Goal: Complete application form

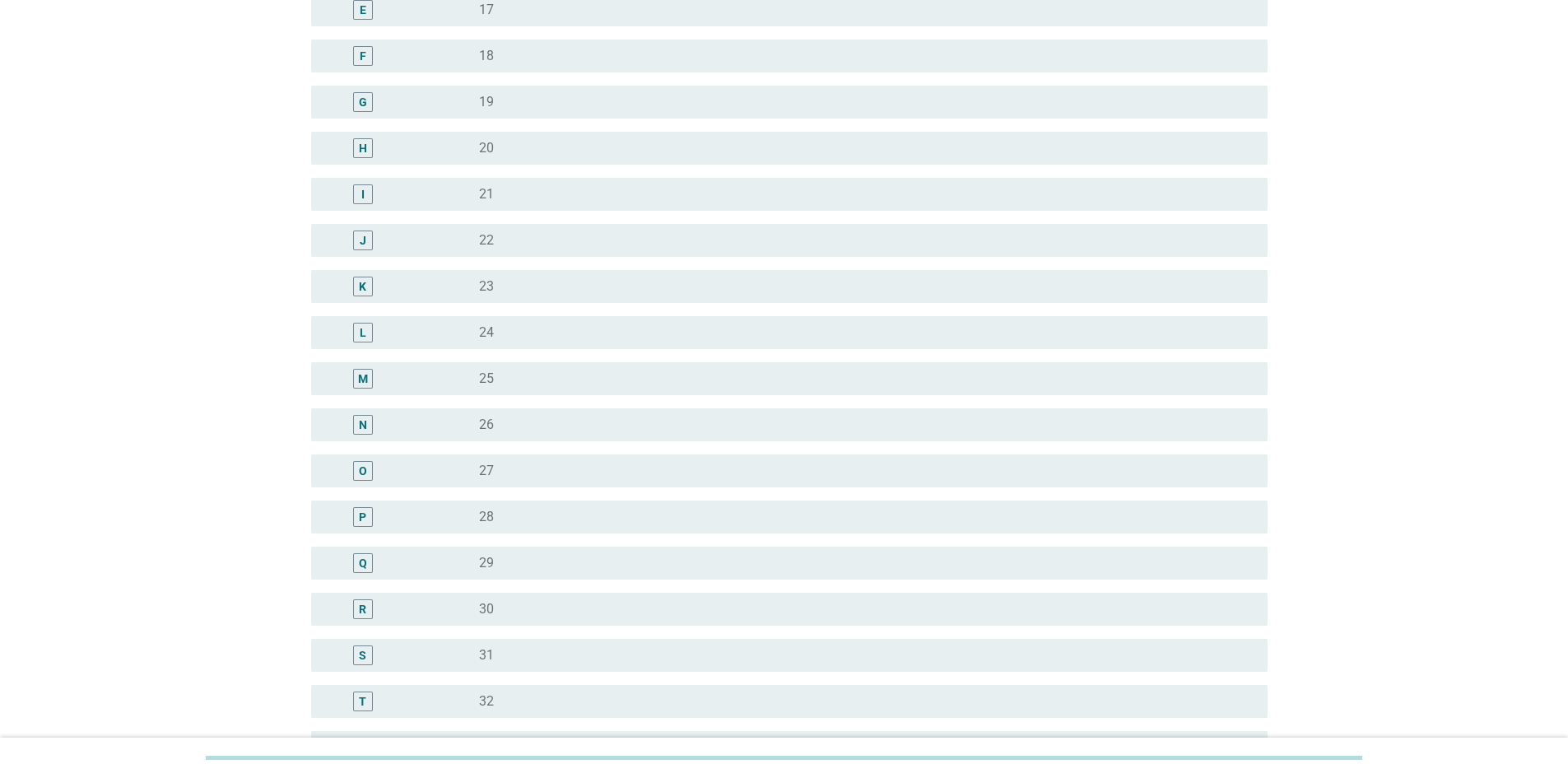
scroll to position [741, 0]
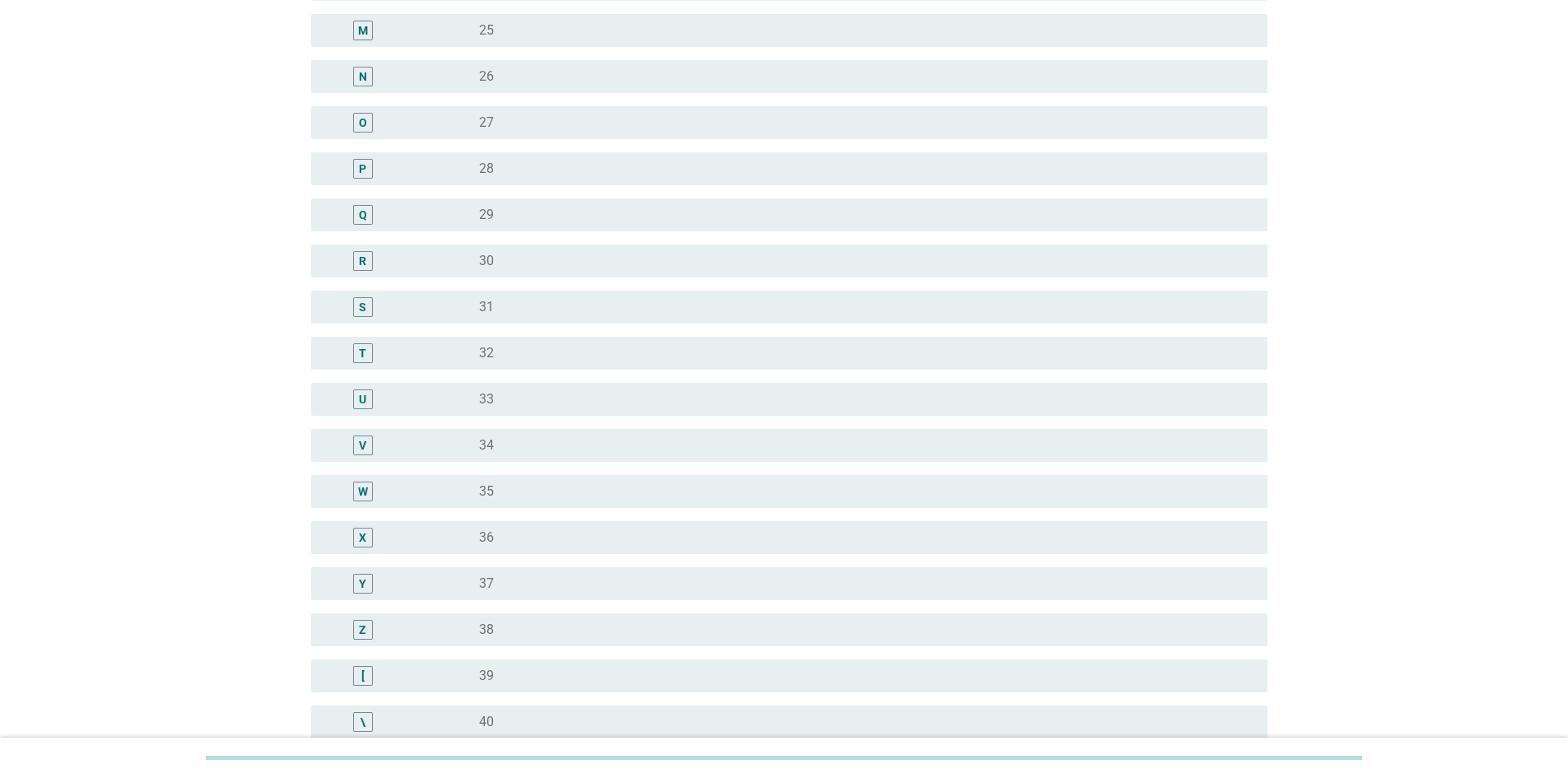
click at [353, 351] on div "T" at bounding box center [362, 353] width 19 height 19
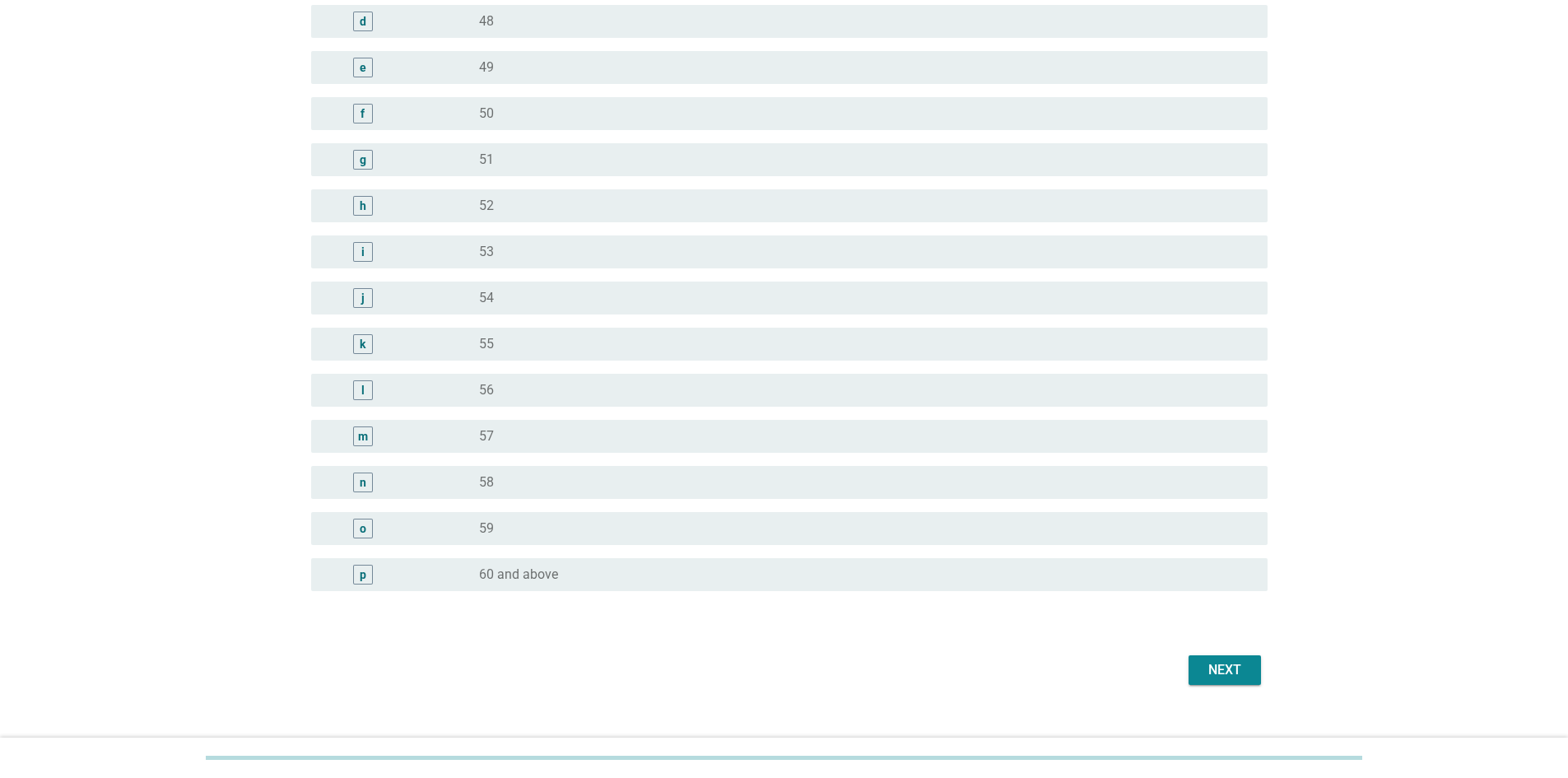
scroll to position [1835, 0]
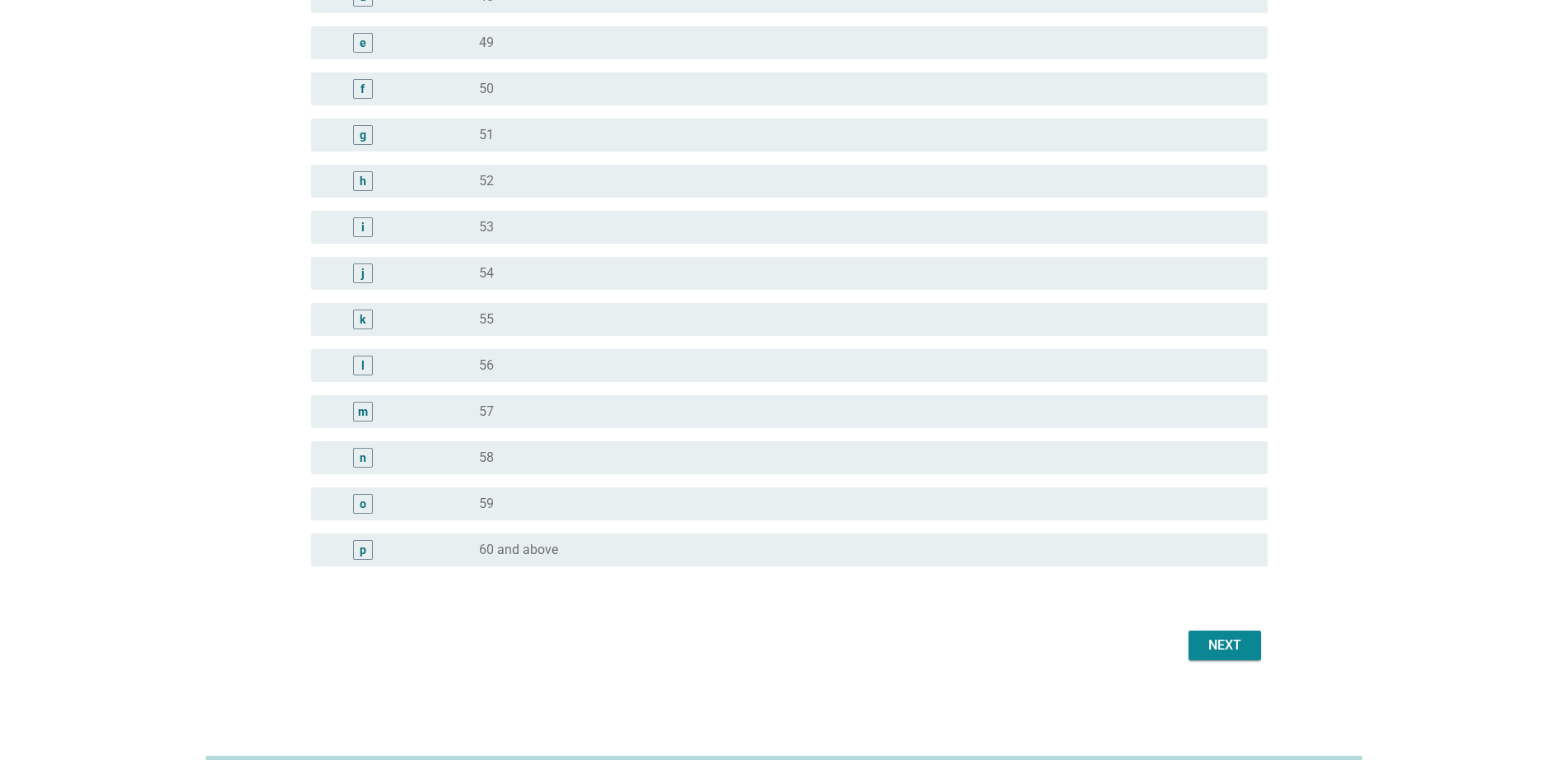
click at [1228, 655] on button "Next" at bounding box center [1225, 645] width 72 height 30
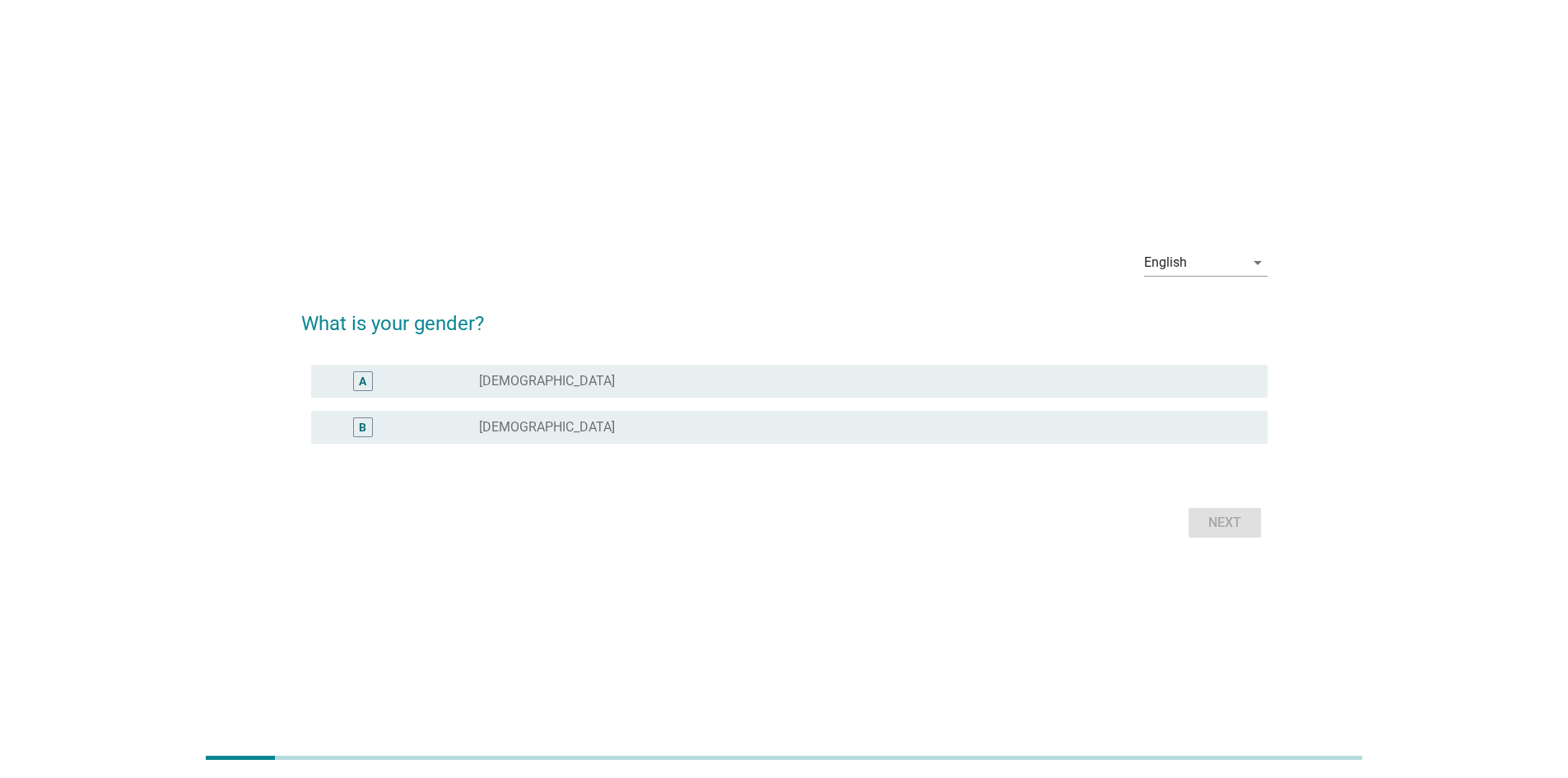
click at [612, 436] on div "radio_button_unchecked [DEMOGRAPHIC_DATA]" at bounding box center [866, 427] width 775 height 19
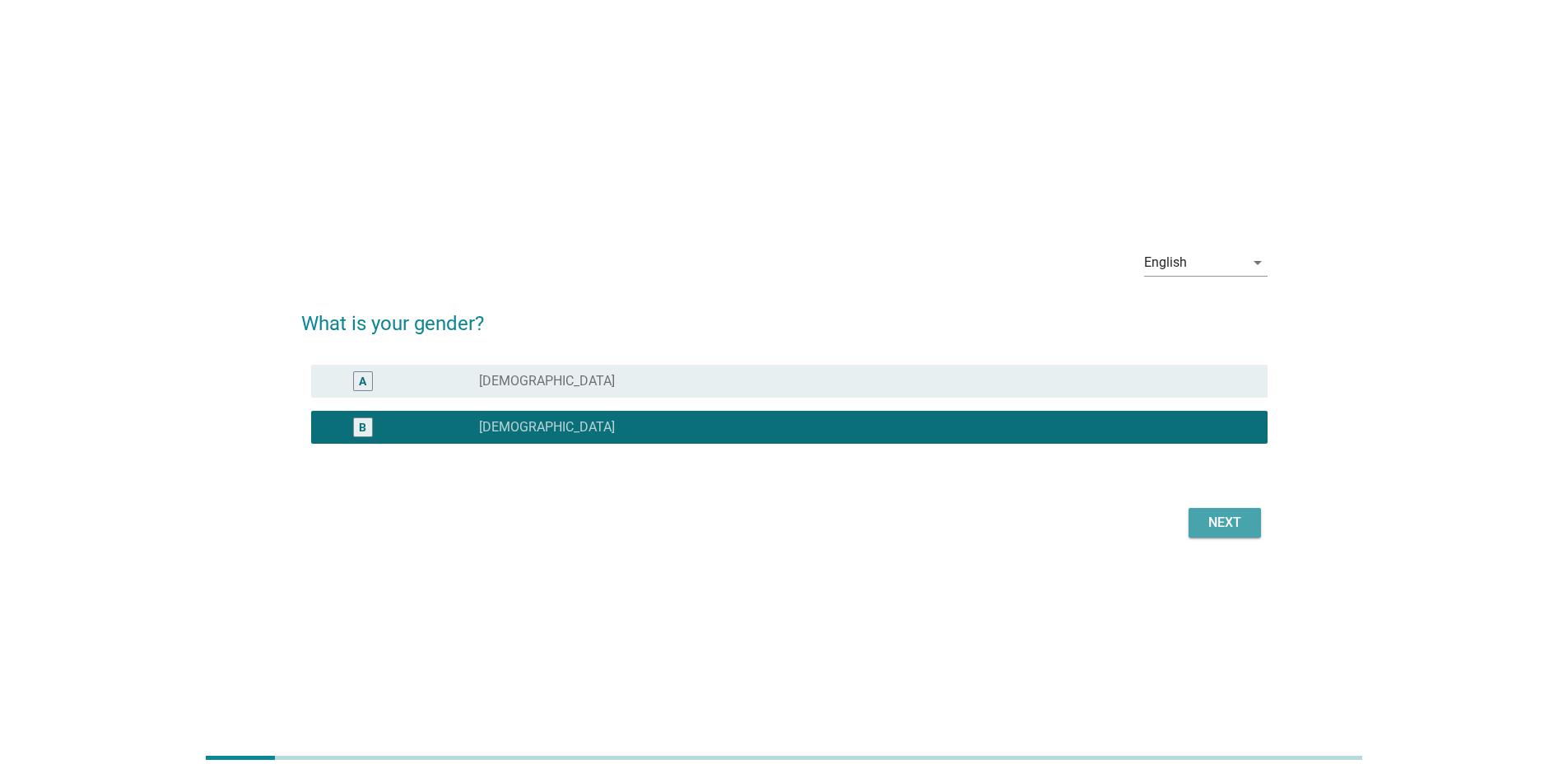
click at [1225, 525] on div "Next" at bounding box center [1225, 523] width 46 height 19
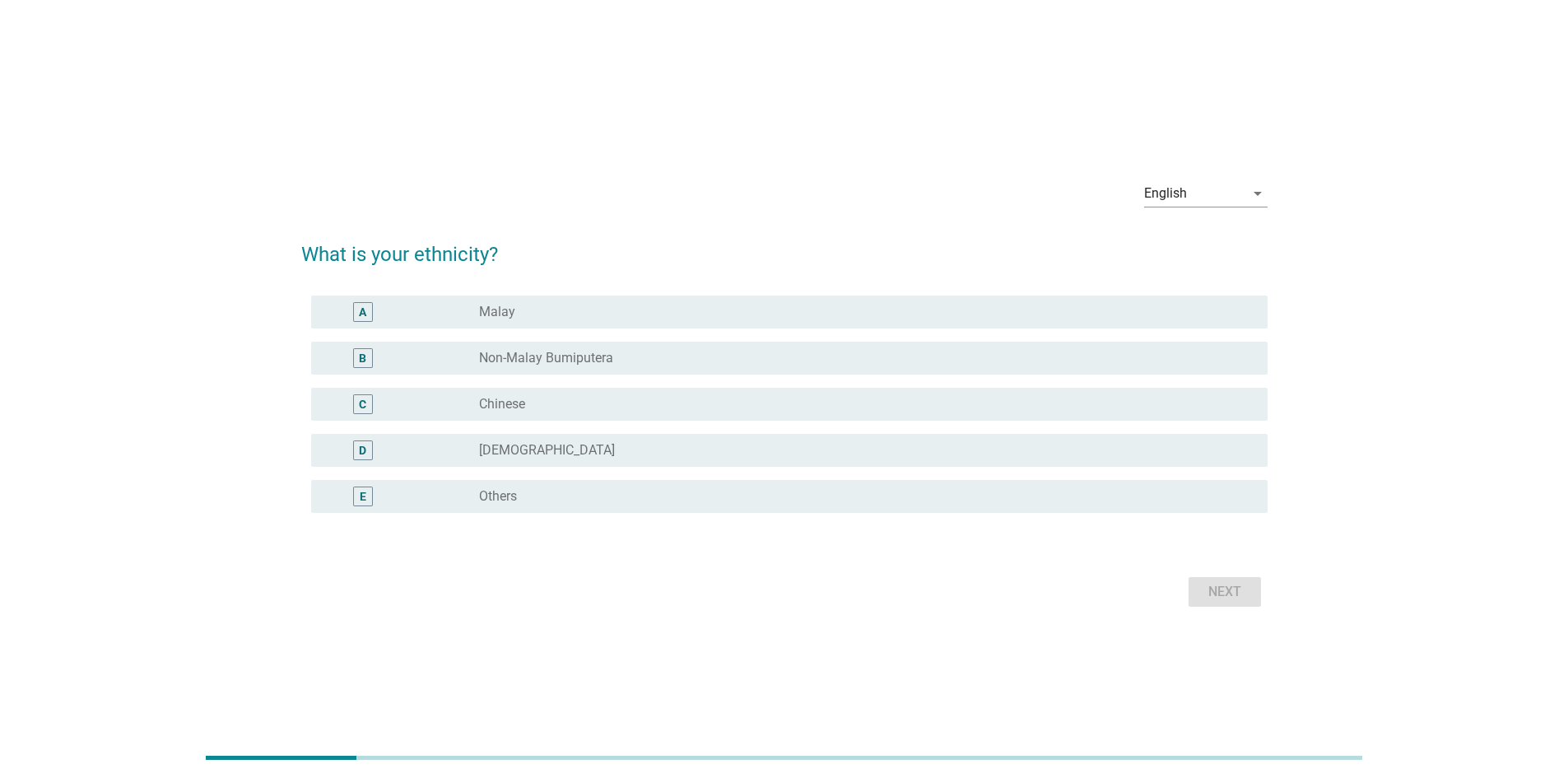
click at [632, 408] on div "radio_button_unchecked Chinese" at bounding box center [860, 405] width 762 height 17
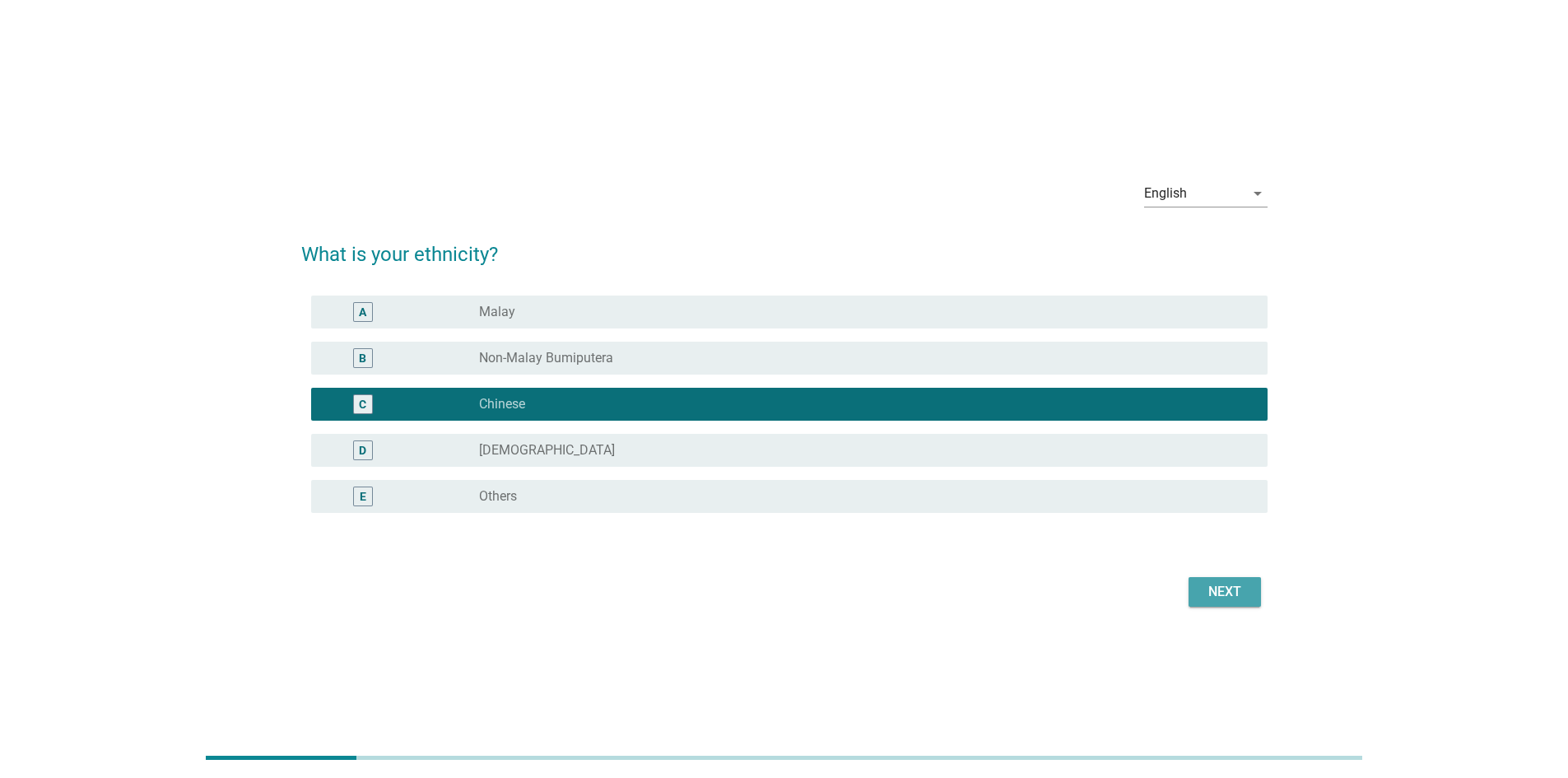
click at [1246, 597] on div "Next" at bounding box center [1225, 591] width 46 height 19
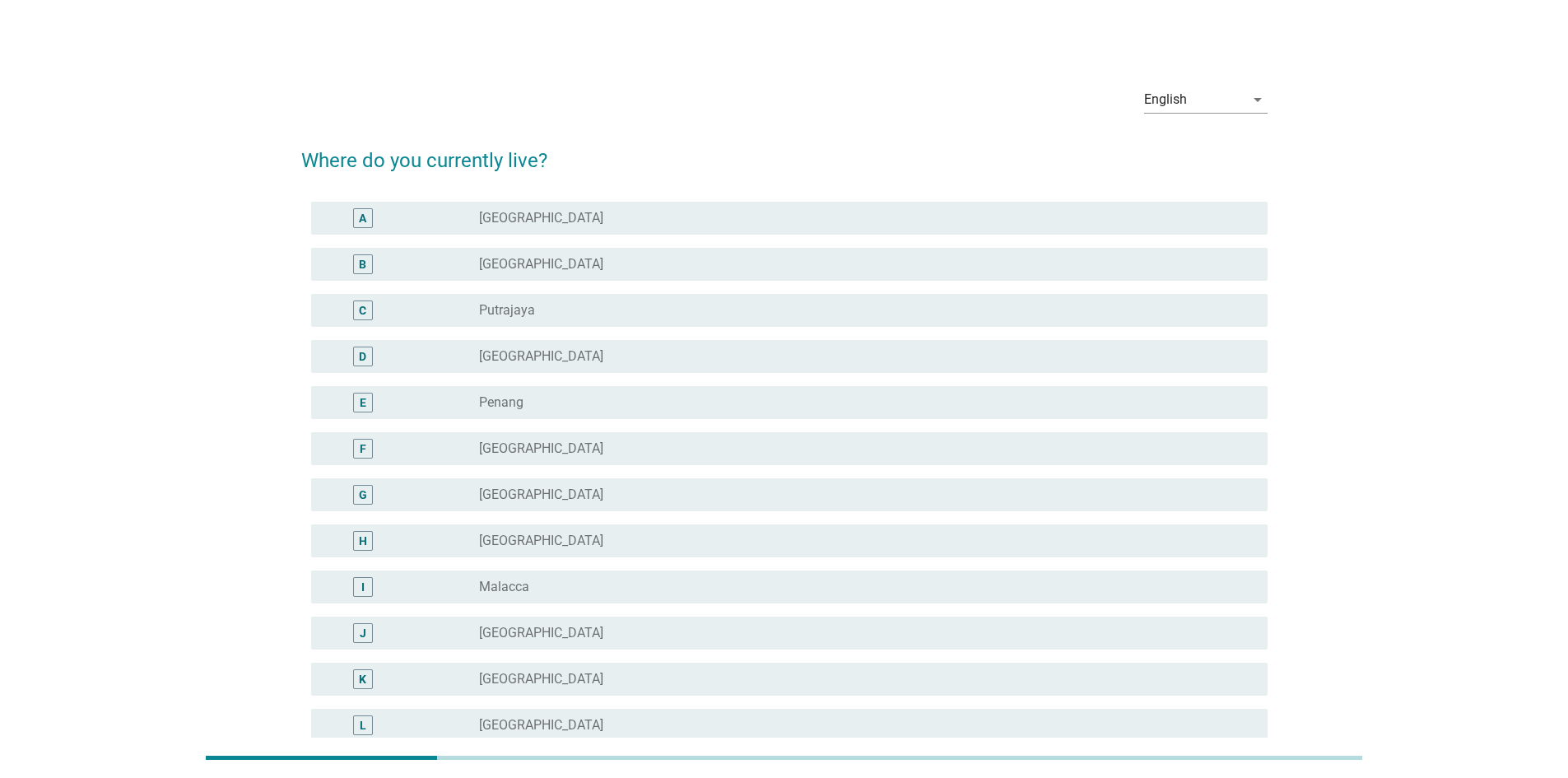
click at [617, 268] on div "radio_button_unchecked [GEOGRAPHIC_DATA]" at bounding box center [860, 265] width 762 height 17
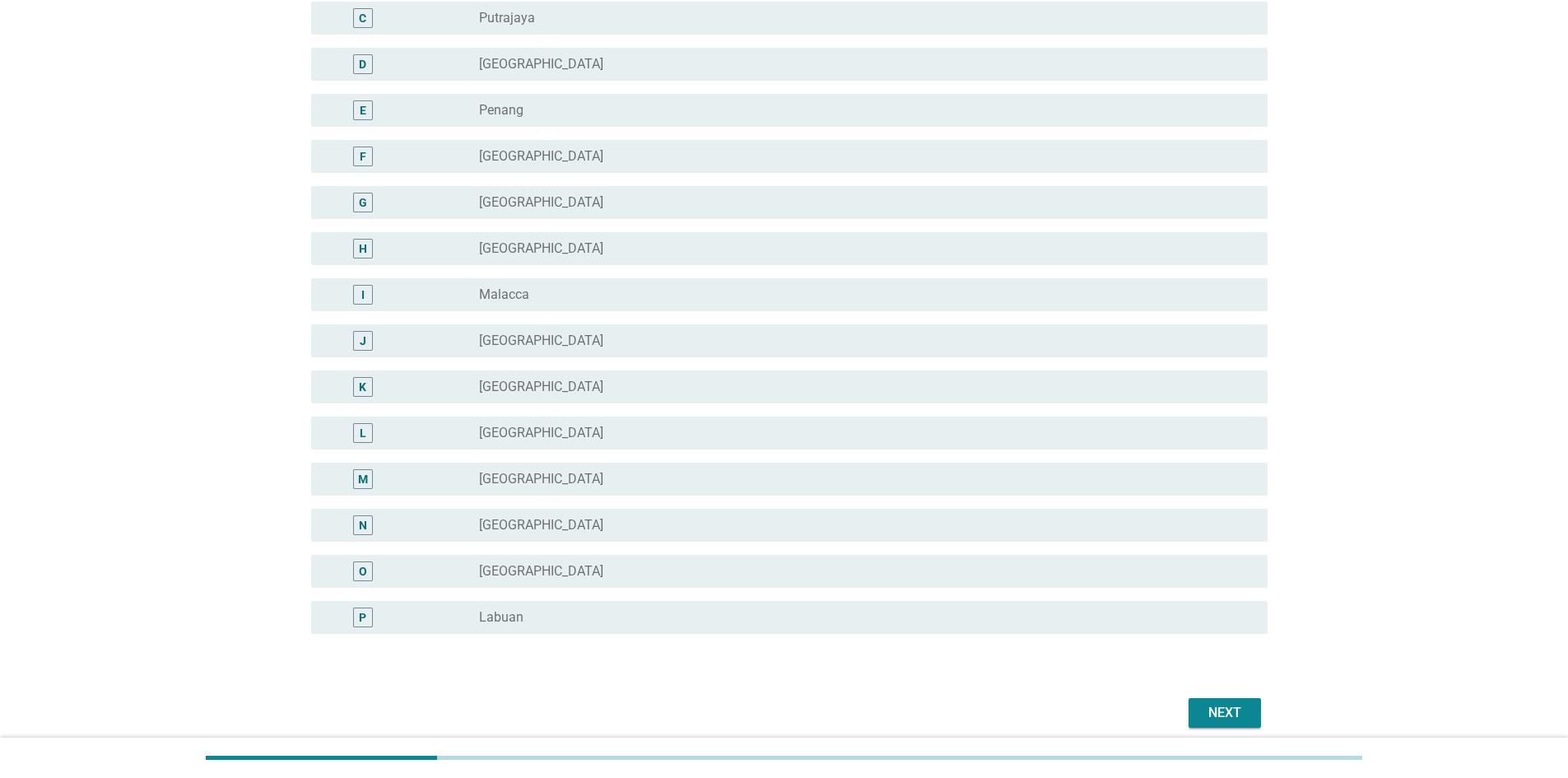
scroll to position [360, 0]
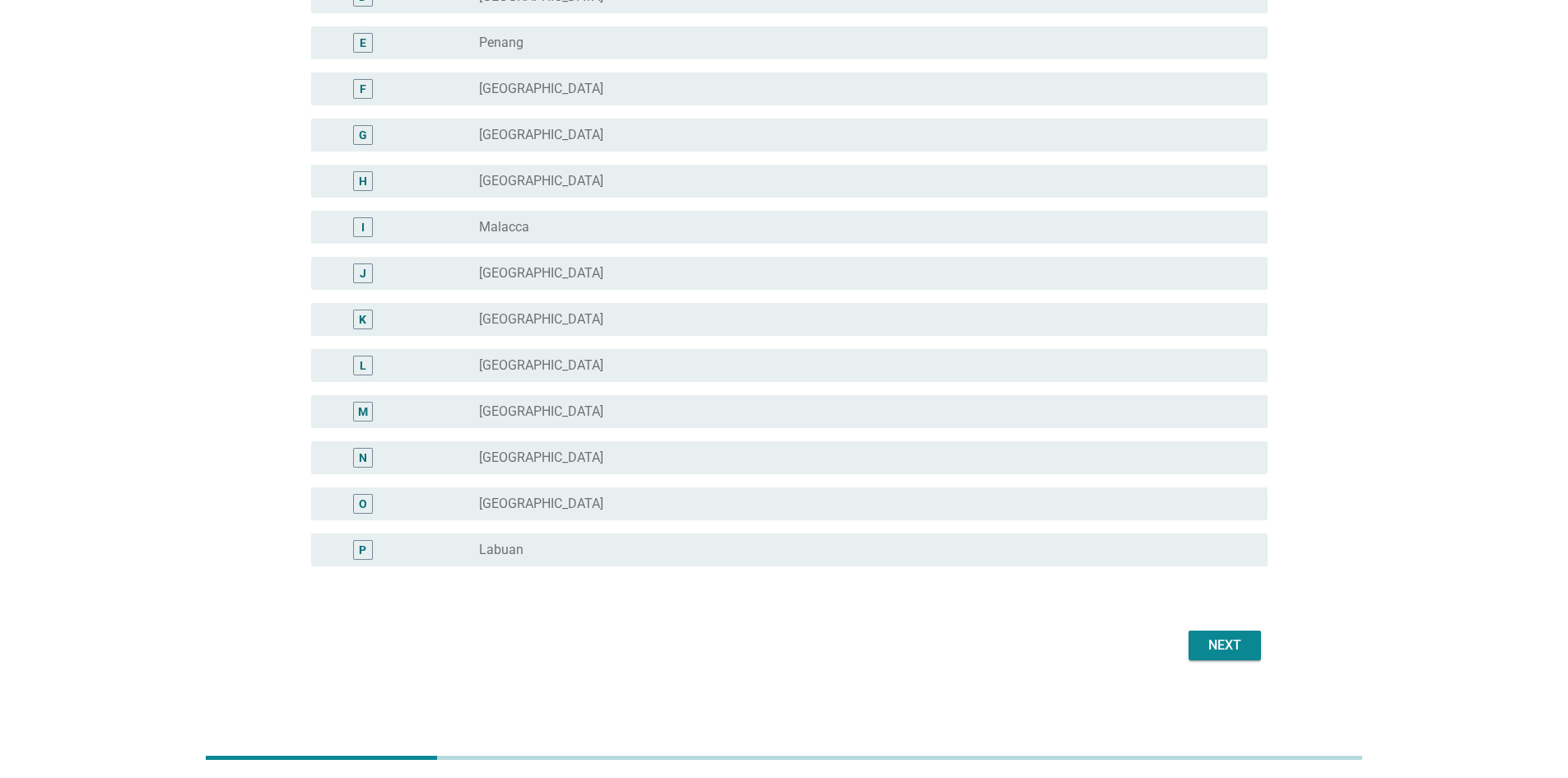
click at [1222, 644] on div "Next" at bounding box center [1225, 645] width 46 height 19
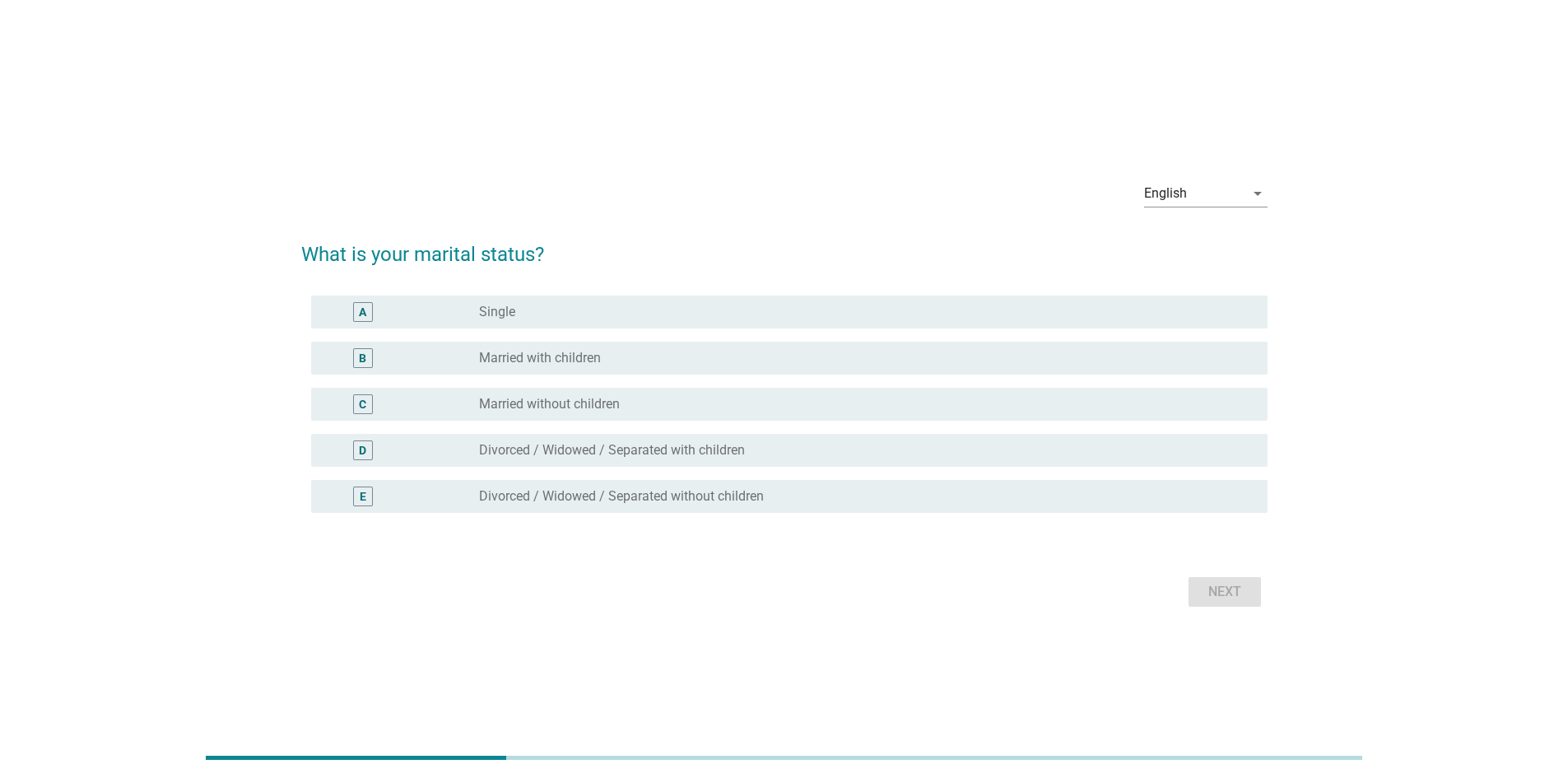
click at [664, 368] on div "B radio_button_unchecked Married with children" at bounding box center [789, 357] width 957 height 32
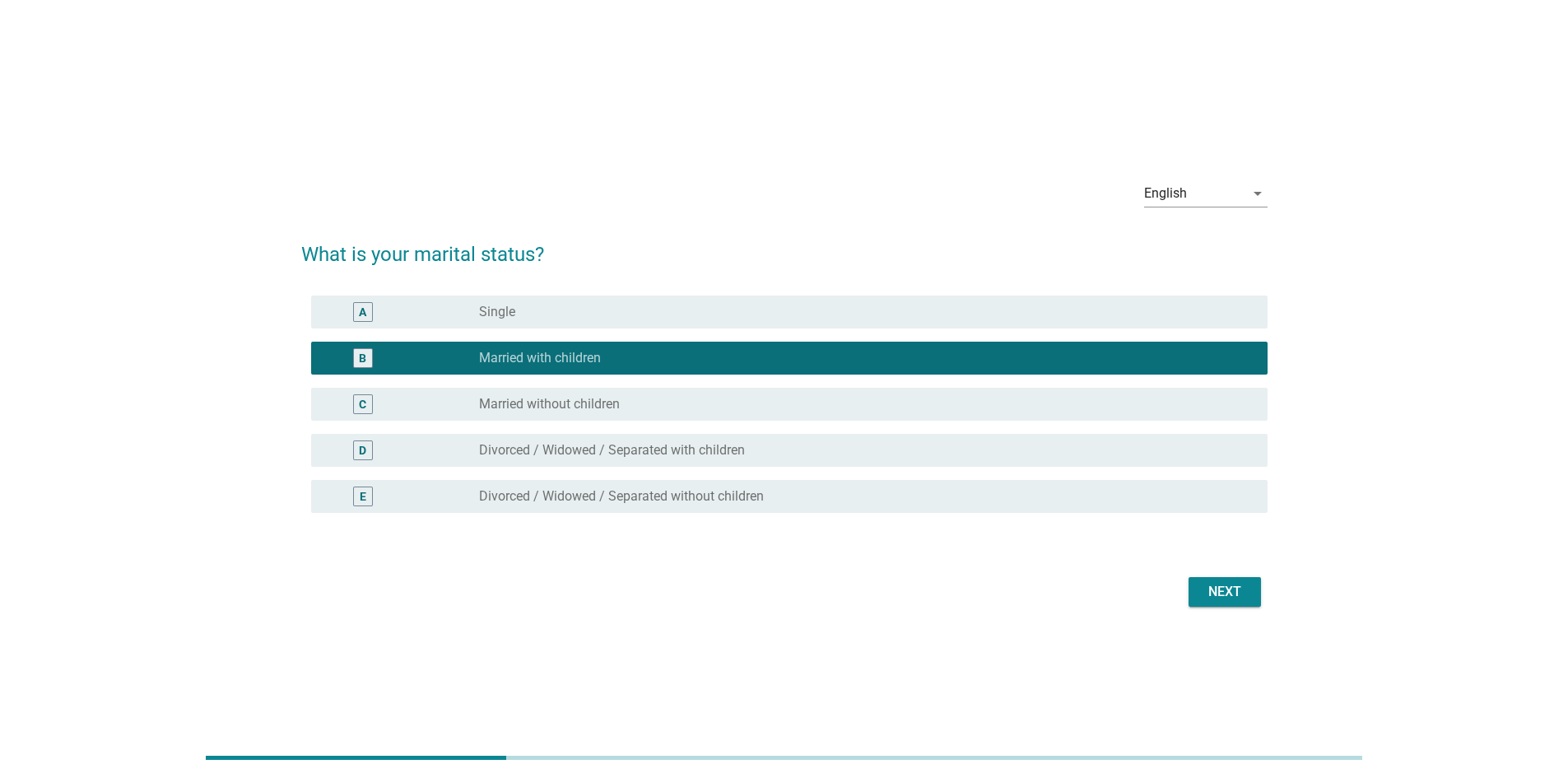
click at [1218, 598] on div "Next" at bounding box center [1225, 591] width 46 height 19
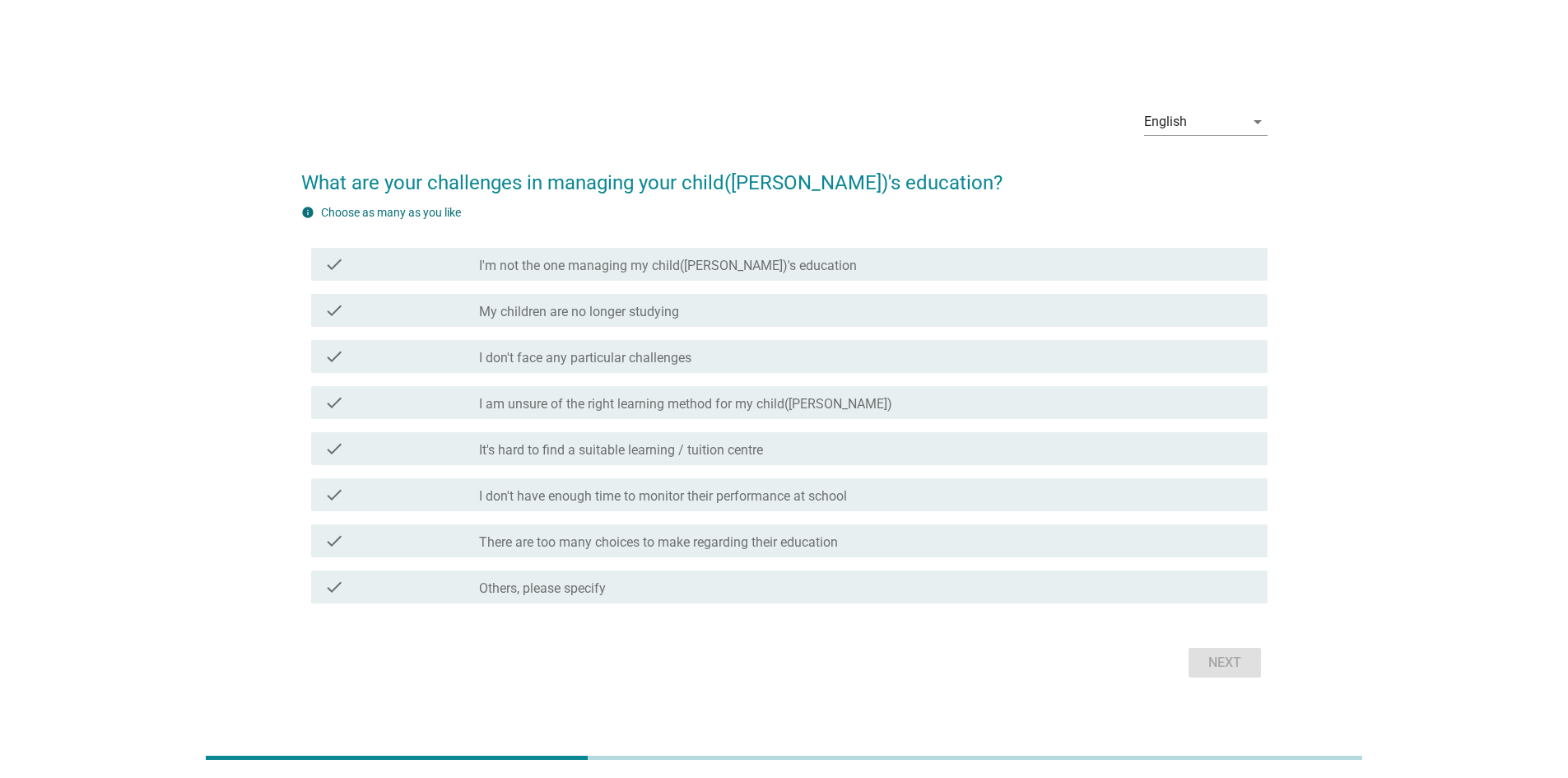
click at [862, 495] on div "check_box_outline_blank I don't have enough time to monitor their performance a…" at bounding box center [866, 494] width 775 height 19
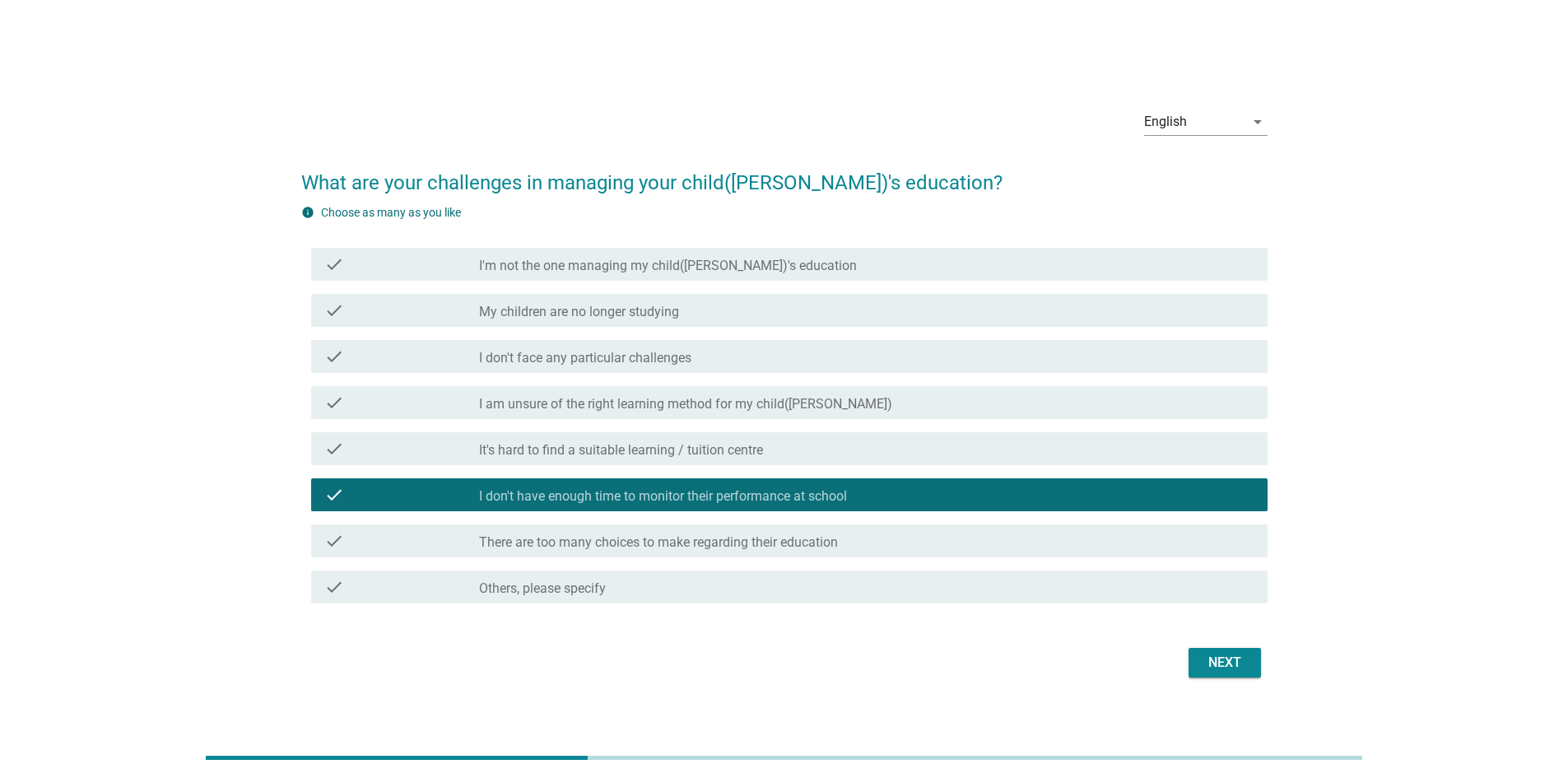
click at [1209, 652] on button "Next" at bounding box center [1225, 663] width 72 height 30
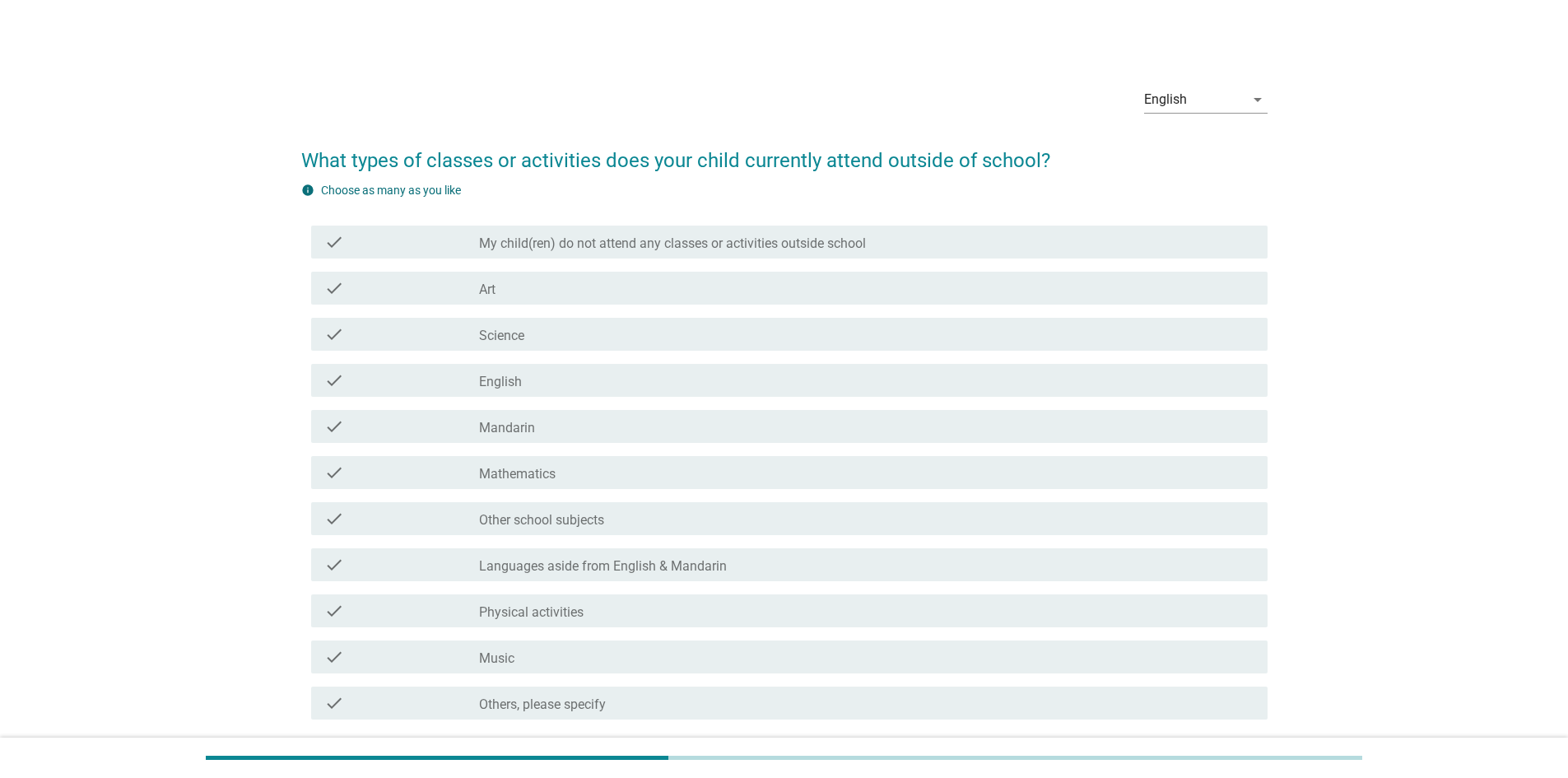
click at [535, 382] on div "check_box_outline_blank English" at bounding box center [866, 380] width 775 height 19
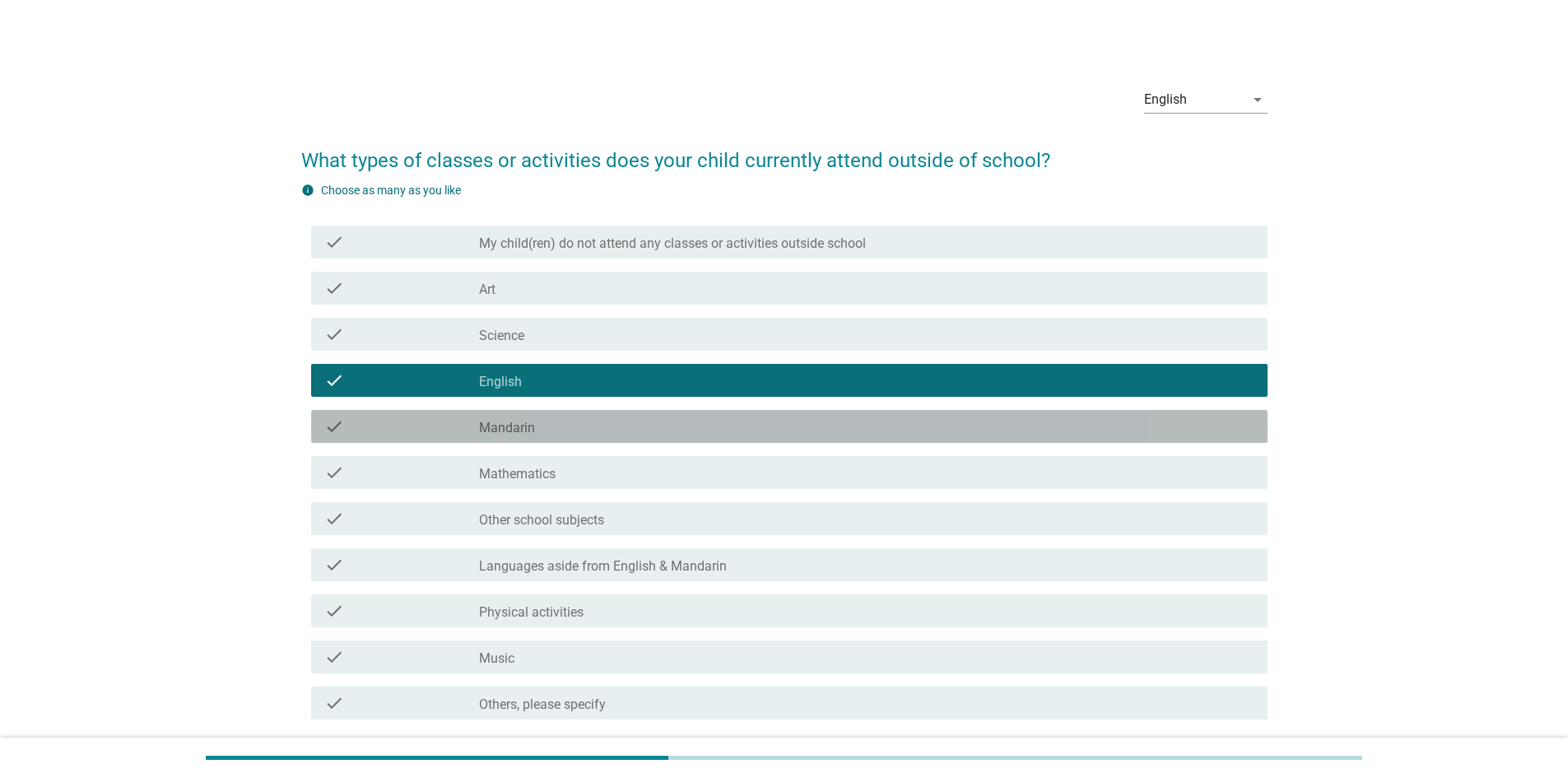
click at [543, 430] on div "check_box_outline_blank Mandarin" at bounding box center [866, 426] width 775 height 19
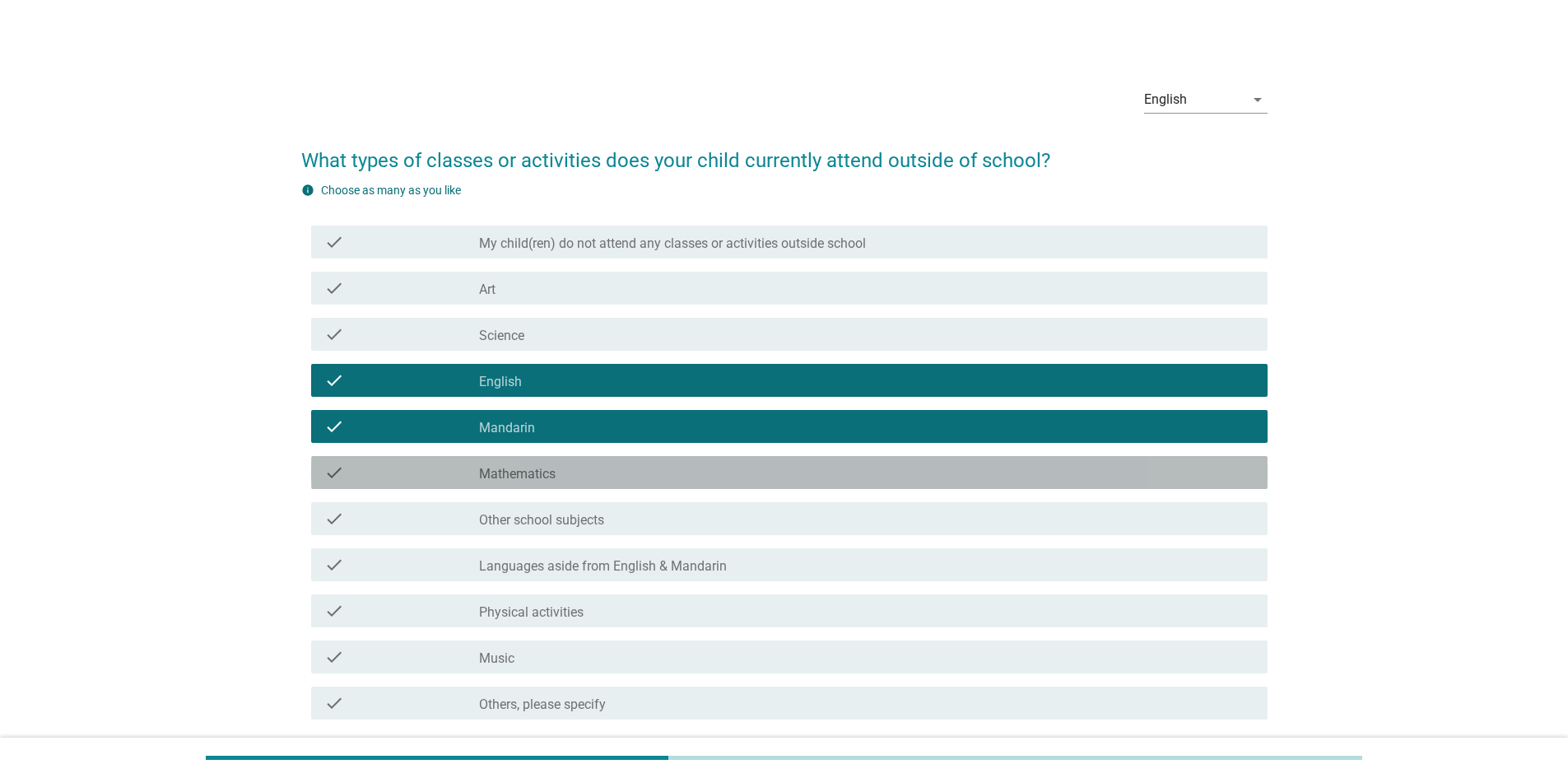
click at [525, 471] on label "Mathematics" at bounding box center [517, 474] width 76 height 17
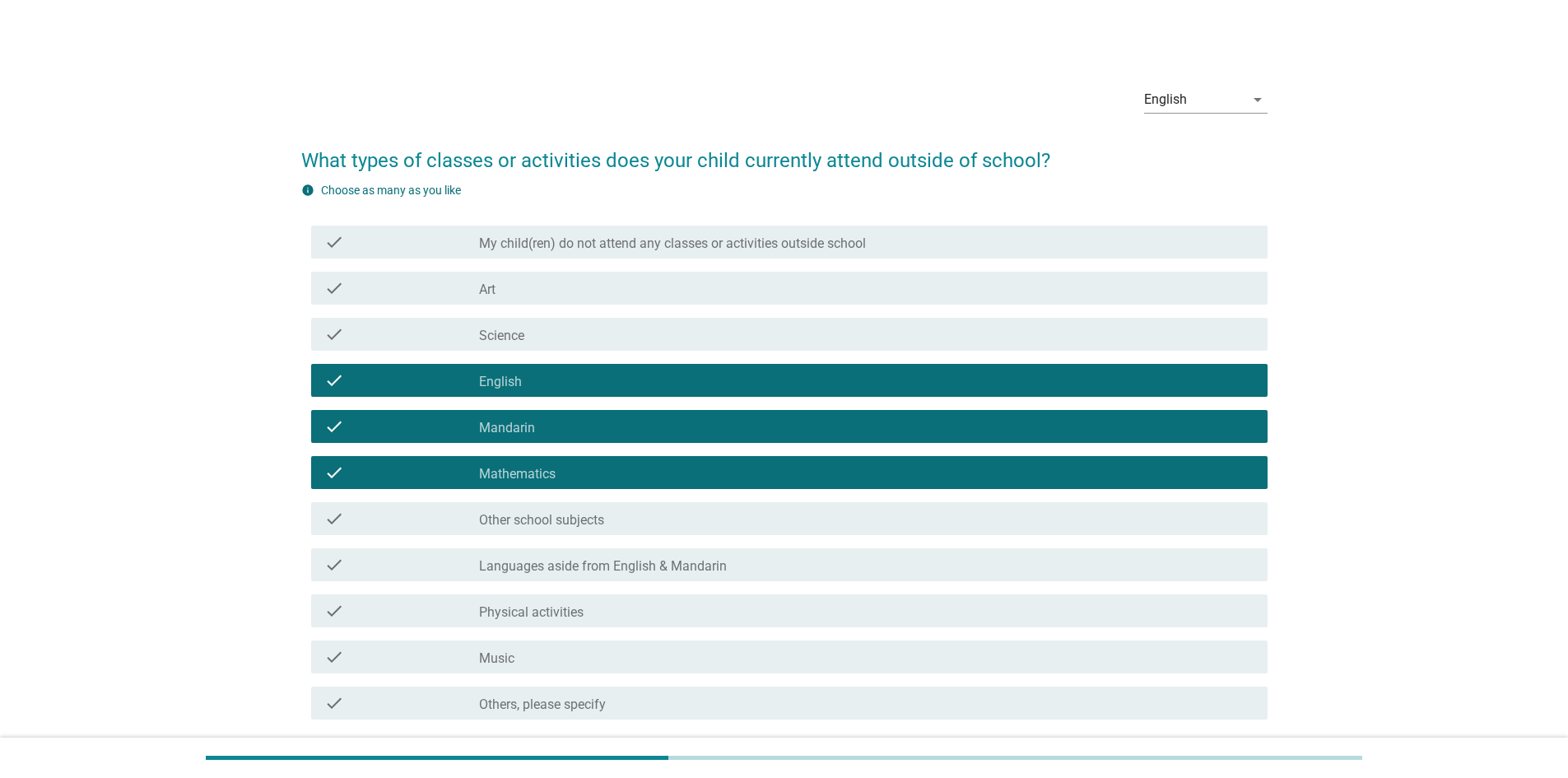
click at [527, 333] on div "check_box_outline_blank Science" at bounding box center [866, 333] width 775 height 19
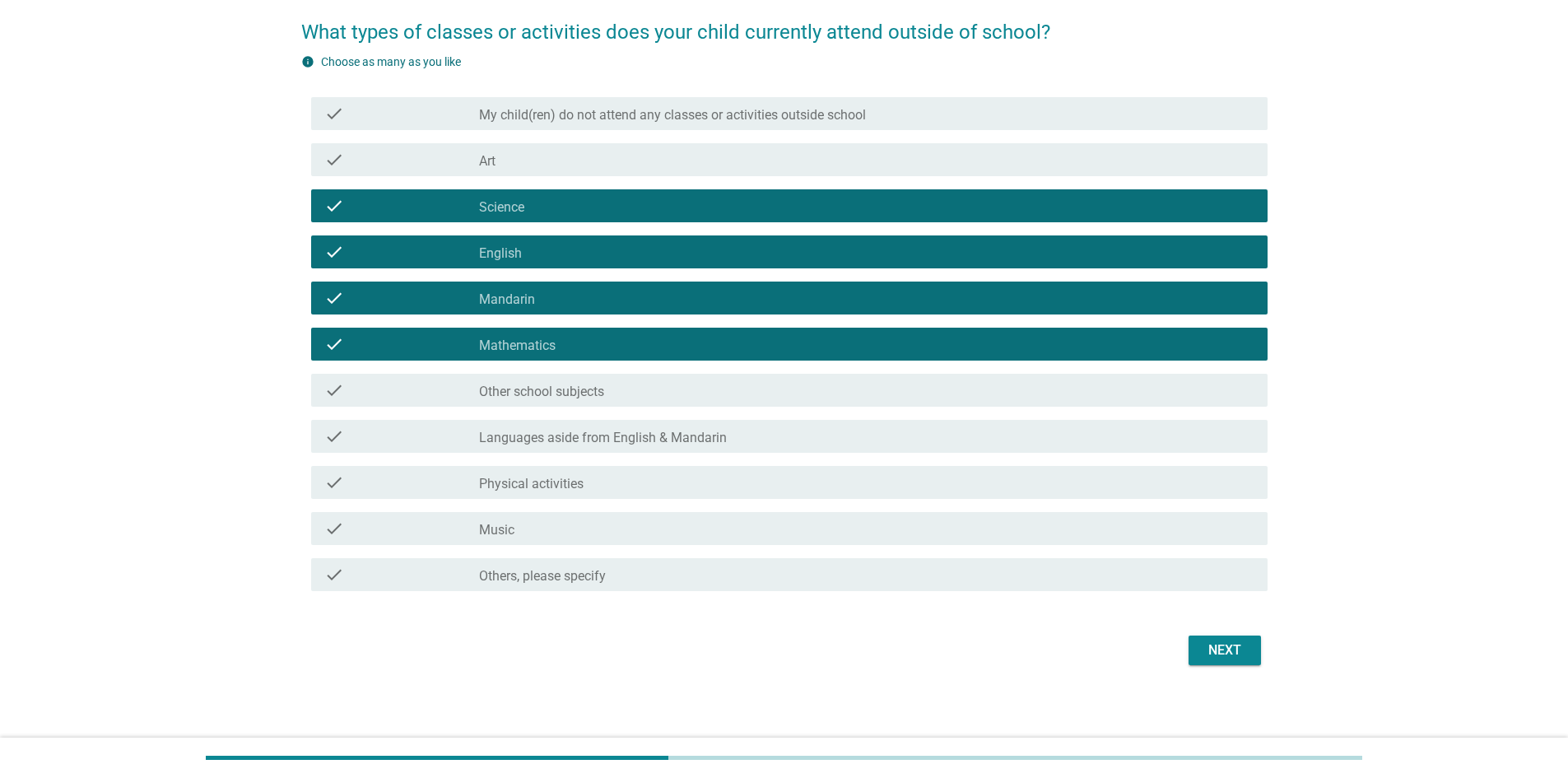
scroll to position [134, 0]
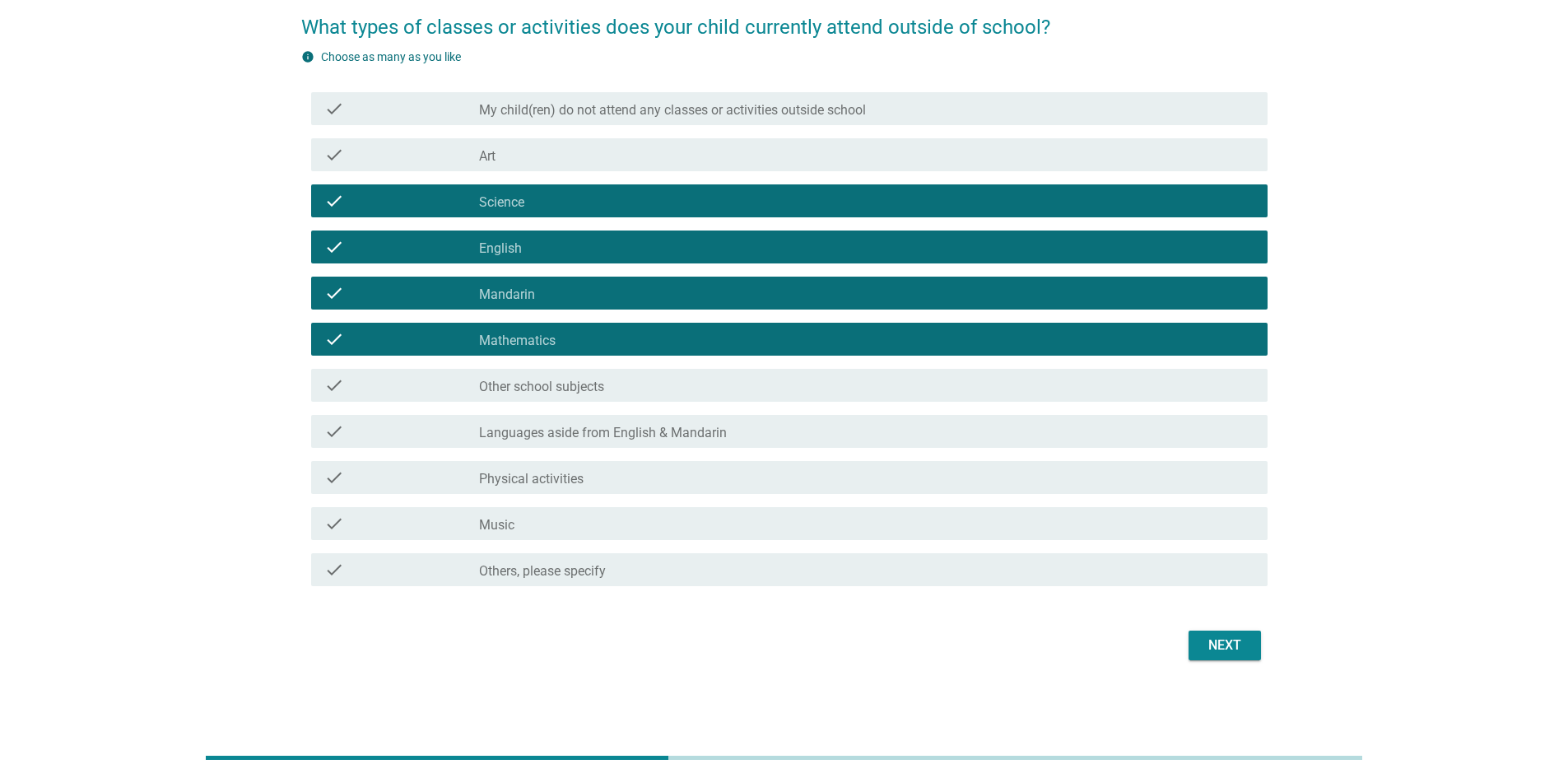
click at [1239, 645] on div "Next" at bounding box center [1225, 645] width 46 height 19
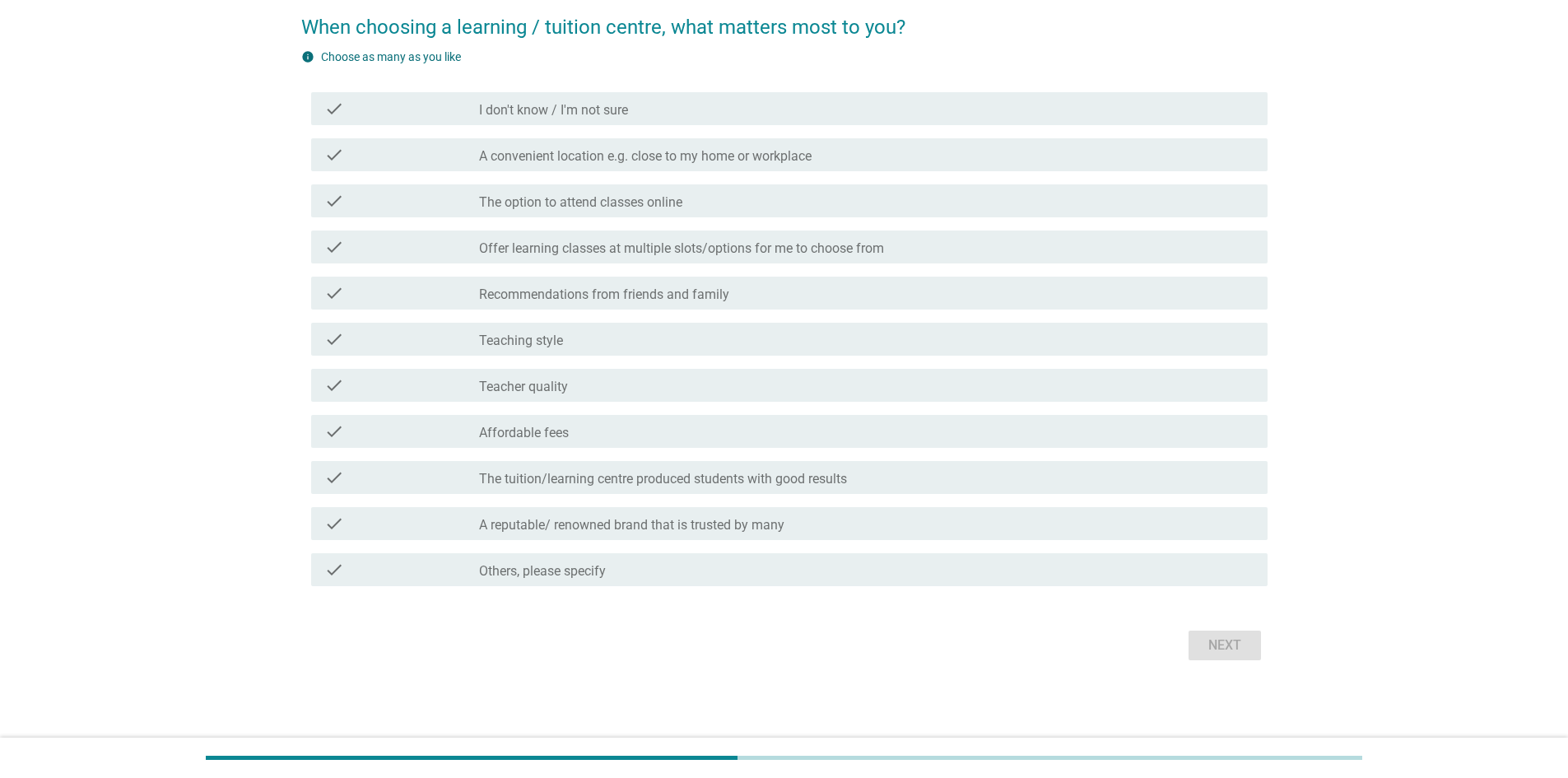
scroll to position [0, 0]
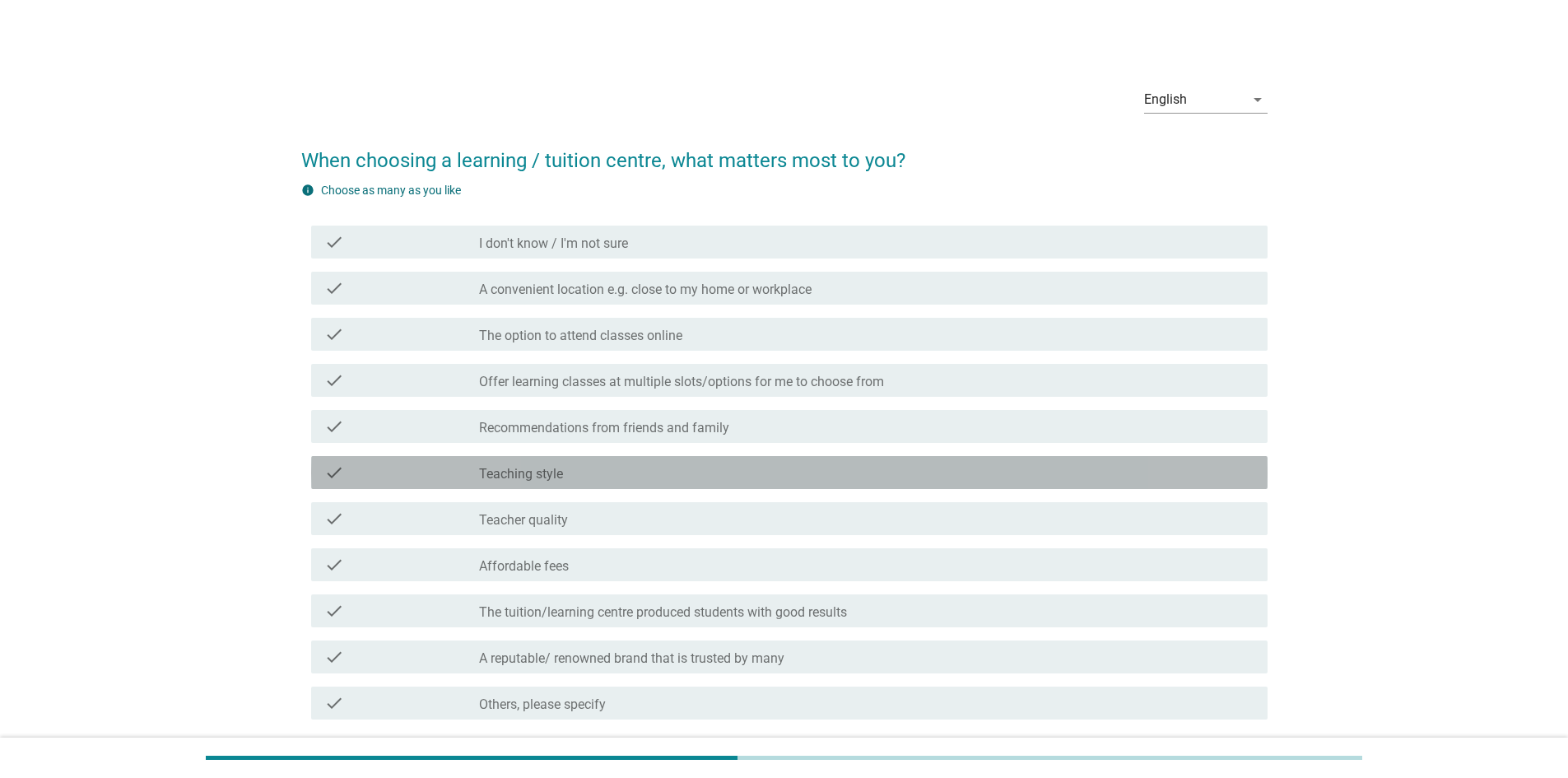
click at [628, 475] on div "check_box_outline_blank Teaching style" at bounding box center [866, 472] width 775 height 19
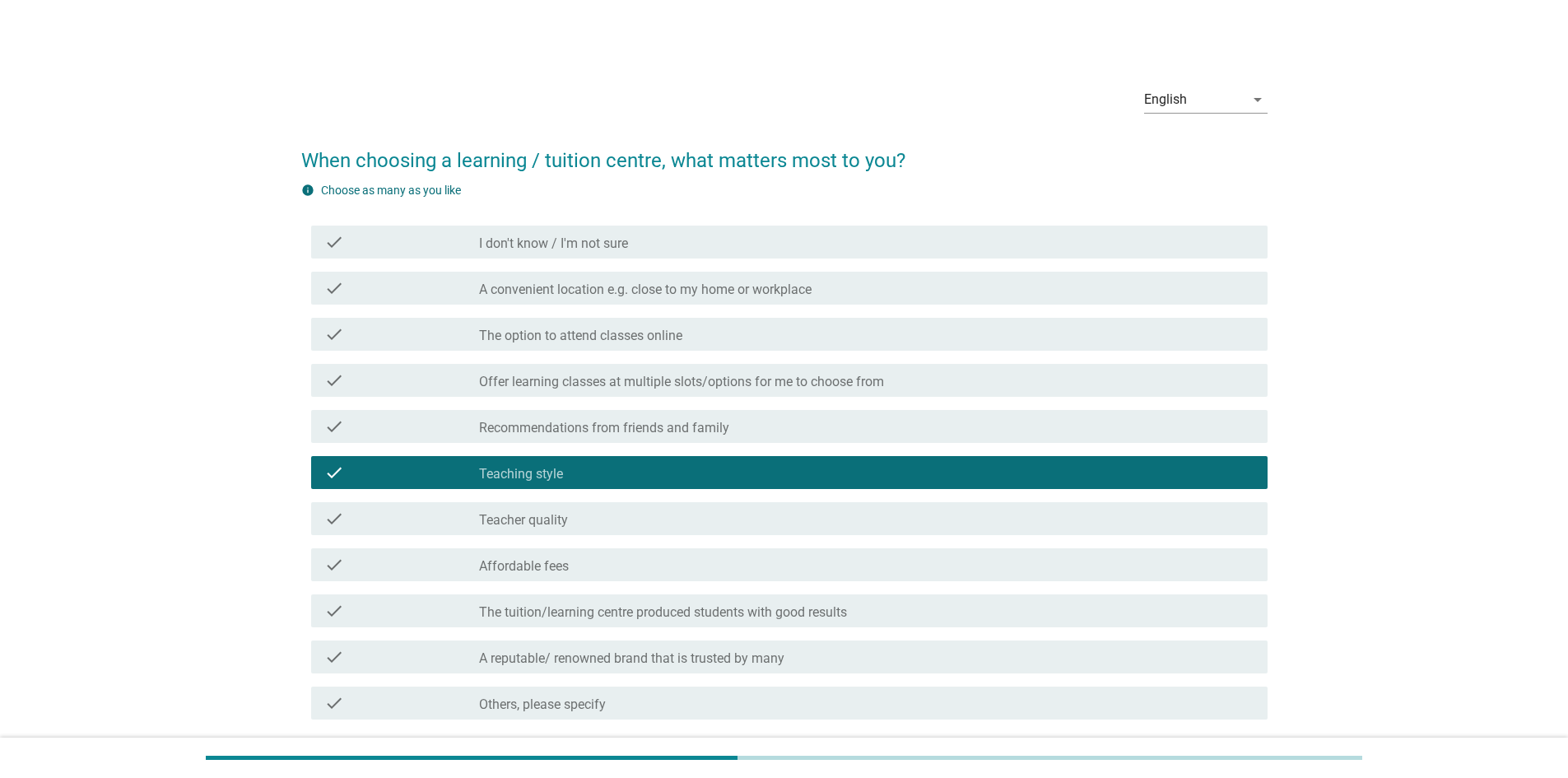
click at [593, 560] on div "check_box_outline_blank Affordable fees" at bounding box center [866, 564] width 775 height 19
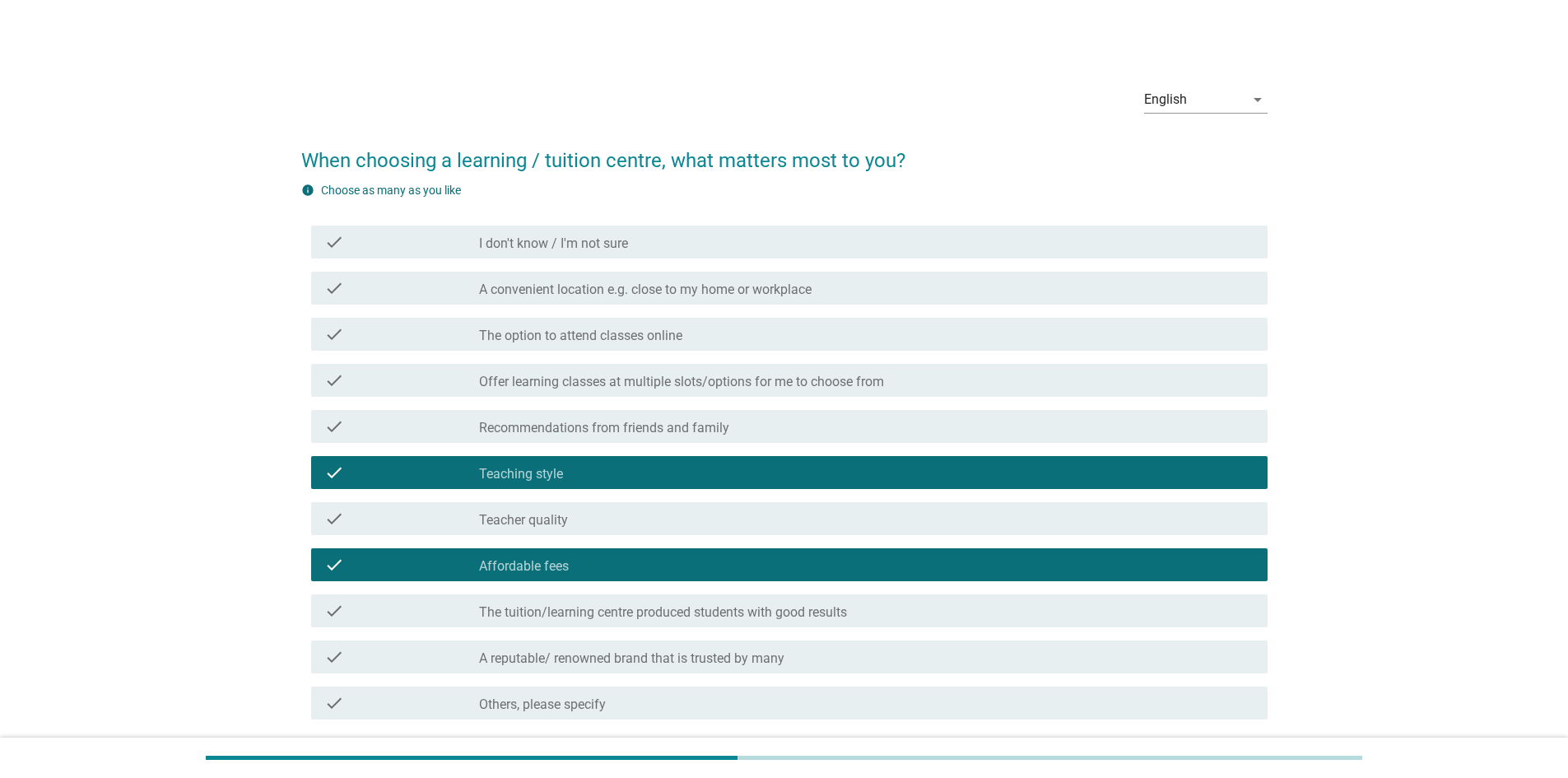
click at [629, 527] on div "check_box_outline_blank Teacher quality" at bounding box center [866, 518] width 775 height 19
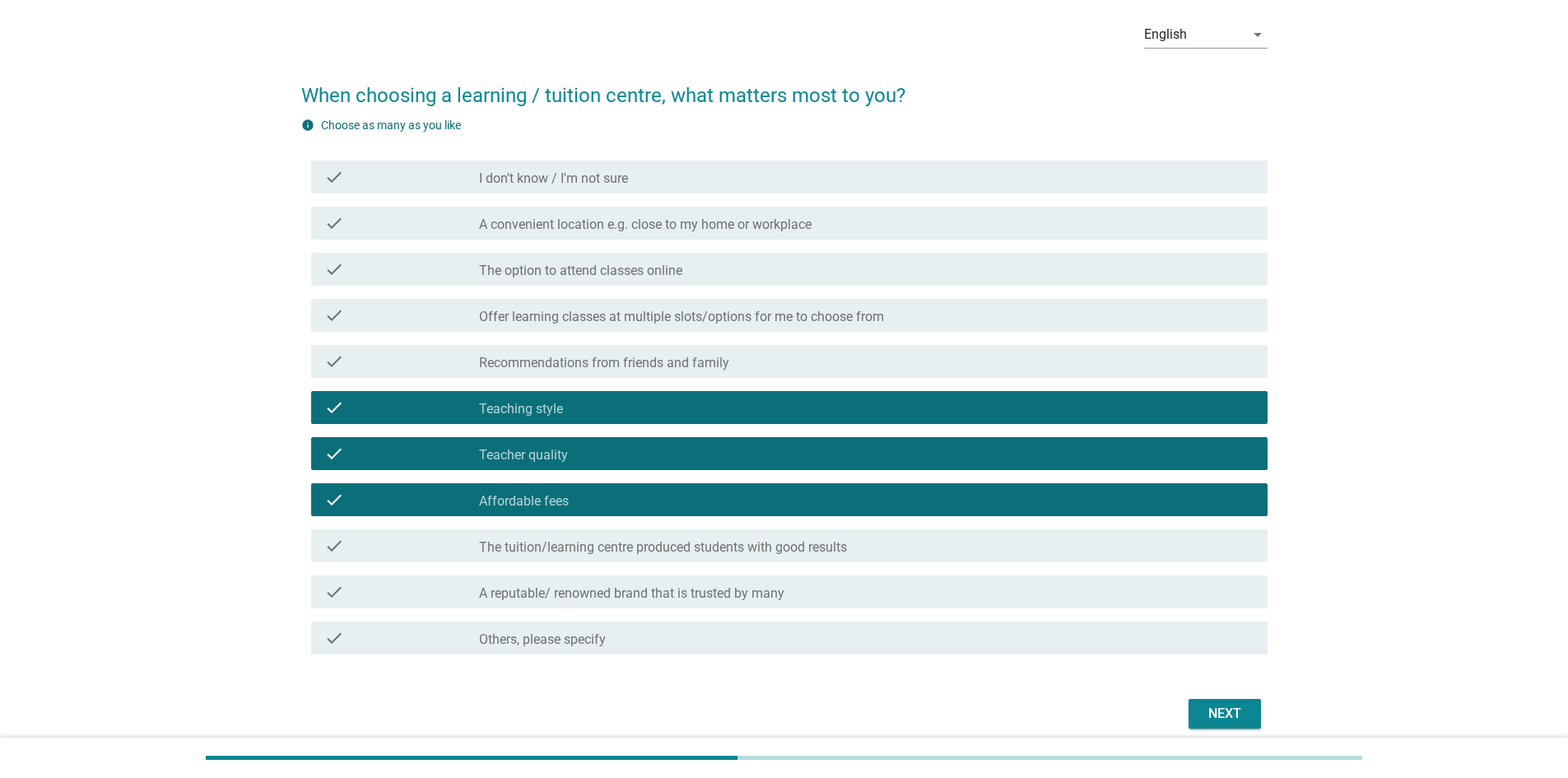
scroll to position [134, 0]
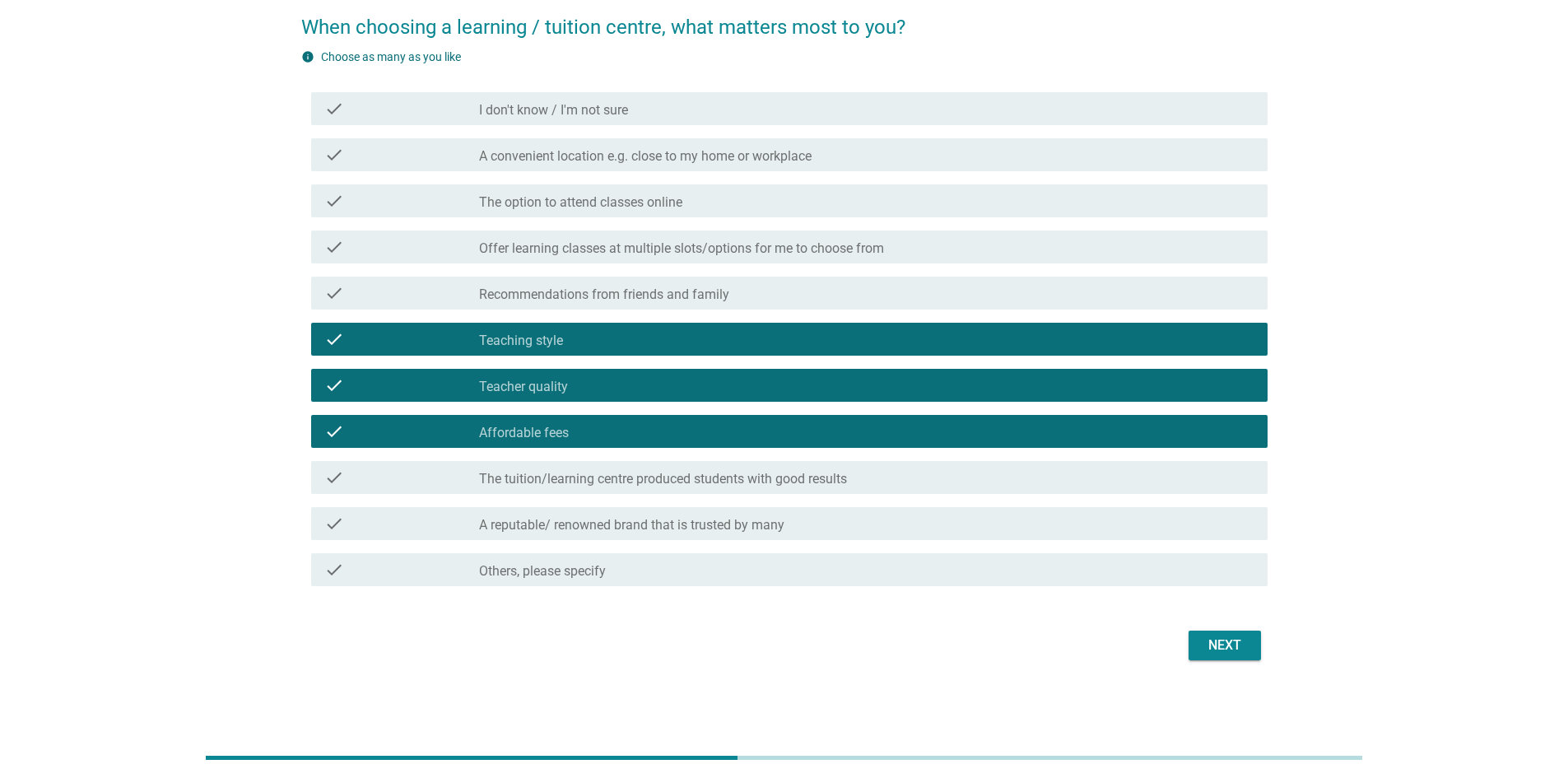
click at [1253, 643] on button "Next" at bounding box center [1225, 645] width 72 height 30
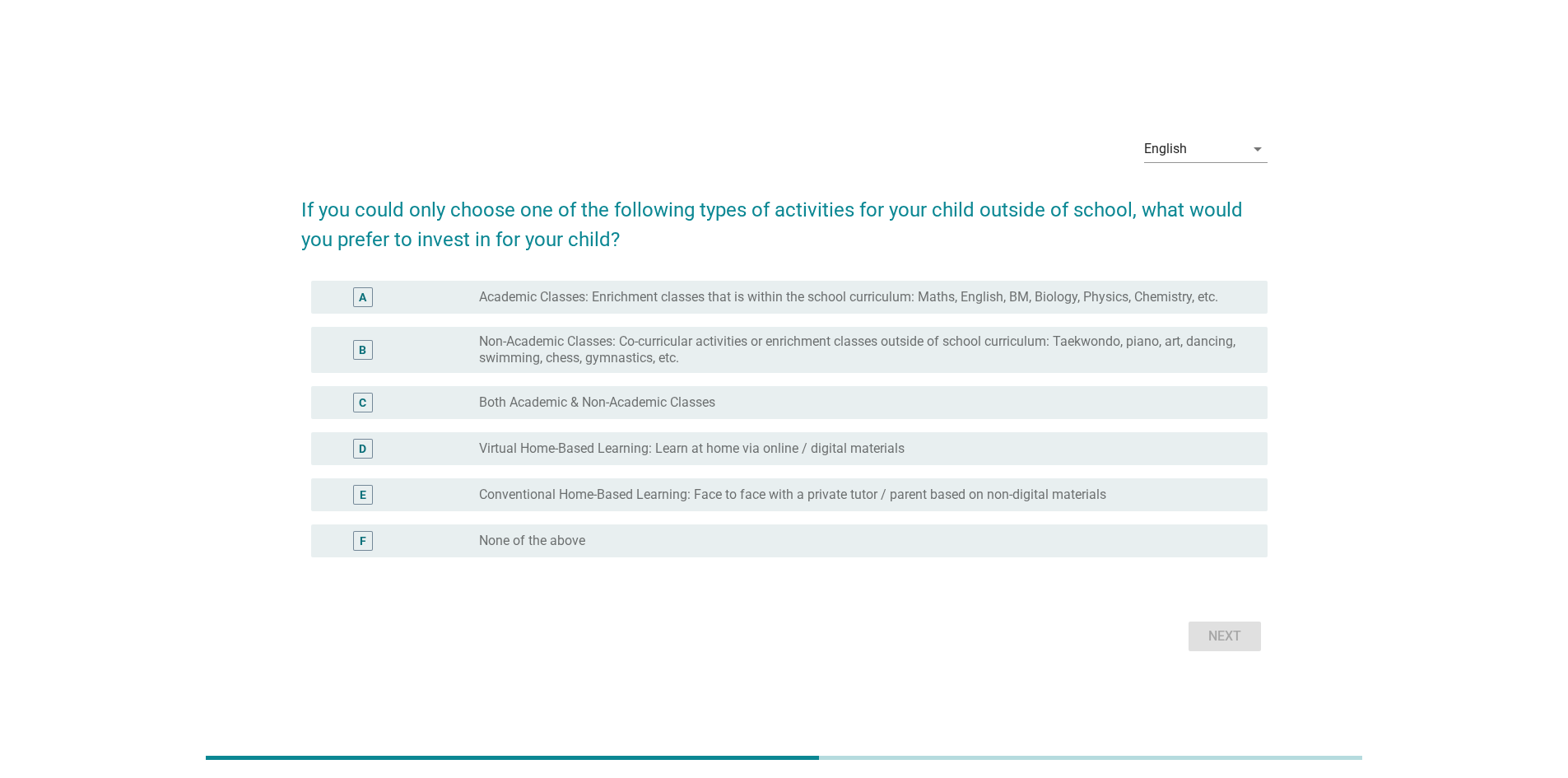
click at [715, 407] on label "Both Academic & Non-Academic Classes" at bounding box center [597, 403] width 237 height 17
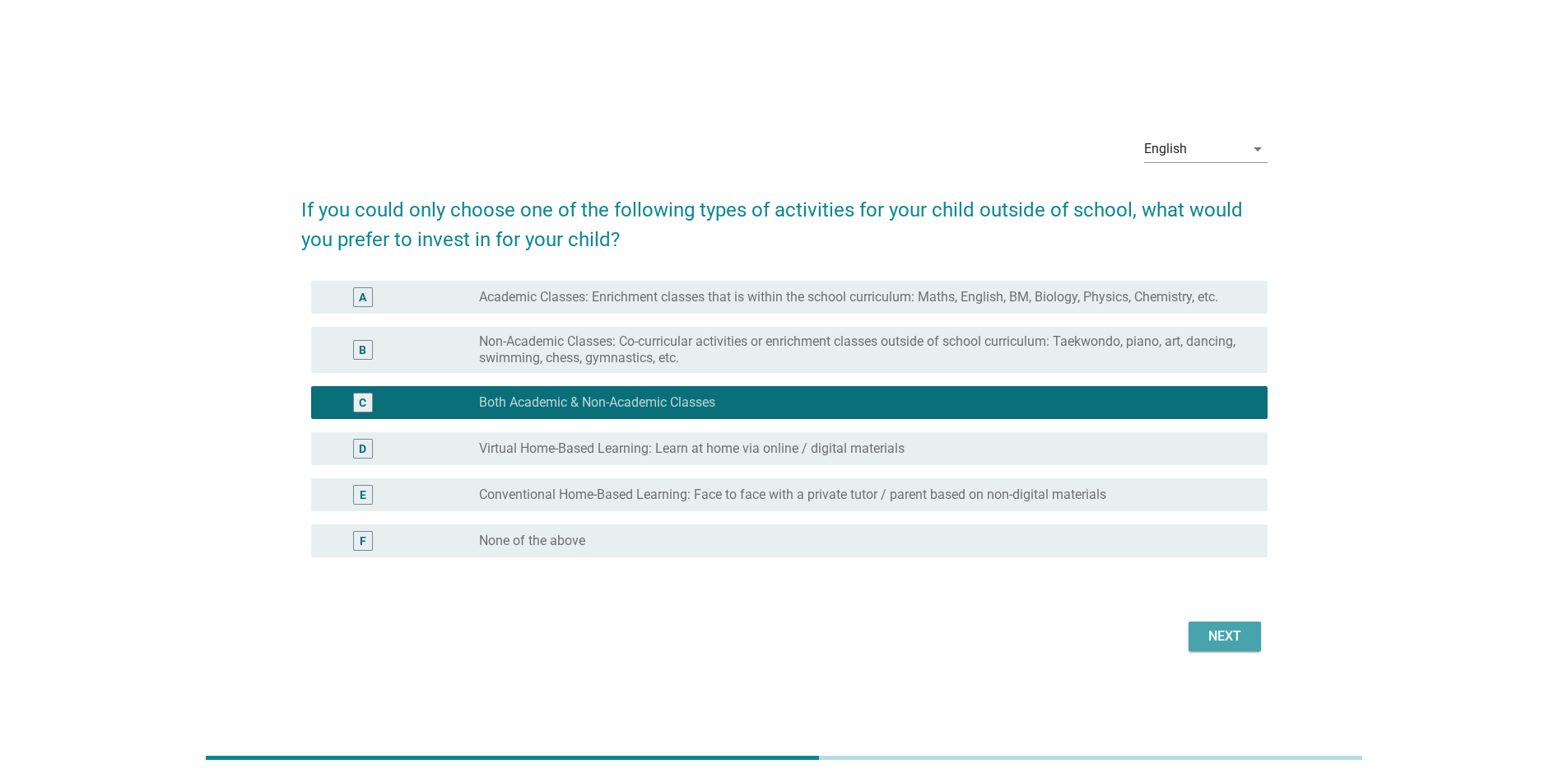
click at [1212, 631] on div "Next" at bounding box center [1225, 636] width 46 height 19
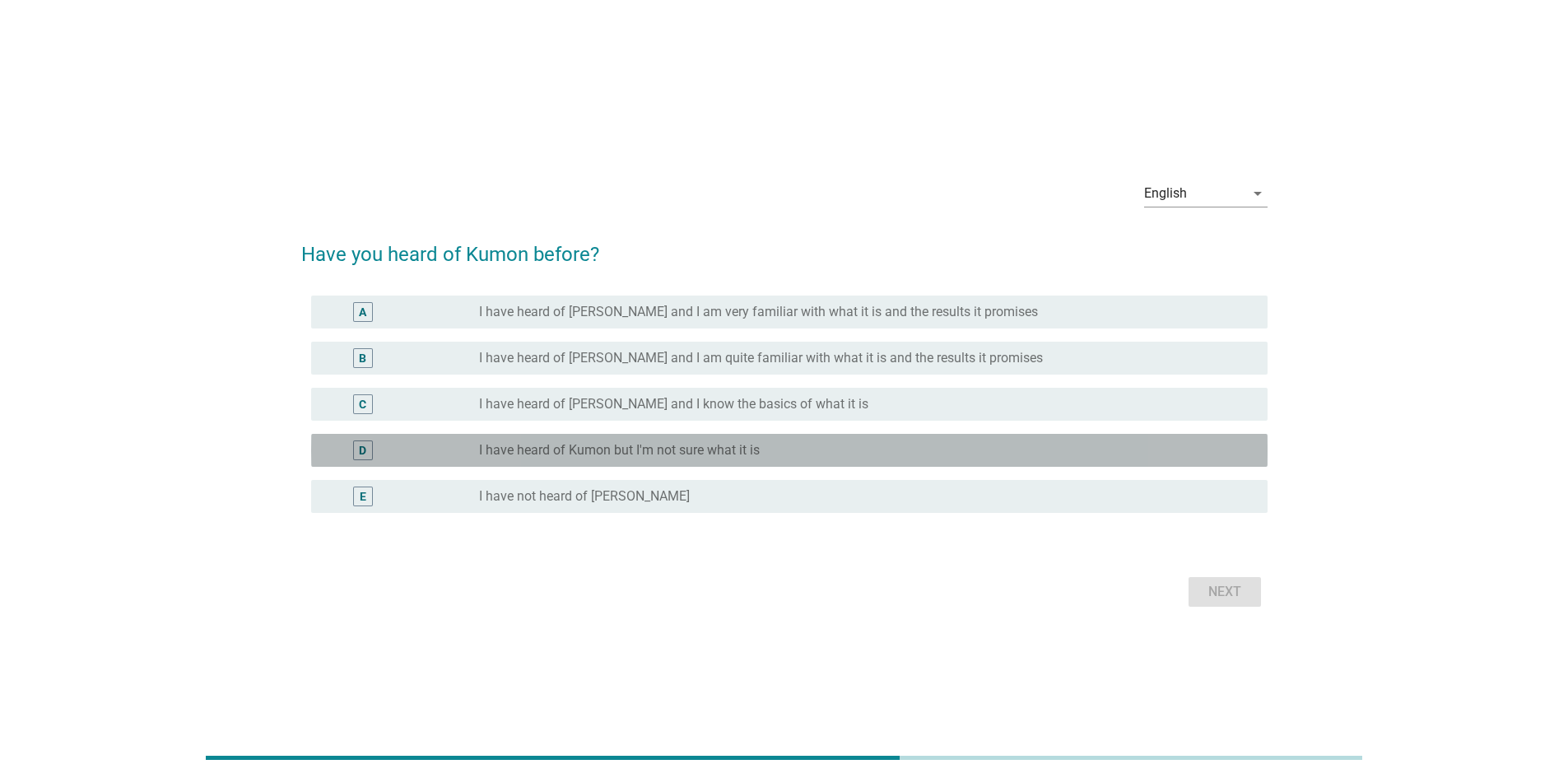
click at [581, 448] on label "I have heard of Kumon but I'm not sure what it is" at bounding box center [619, 450] width 280 height 17
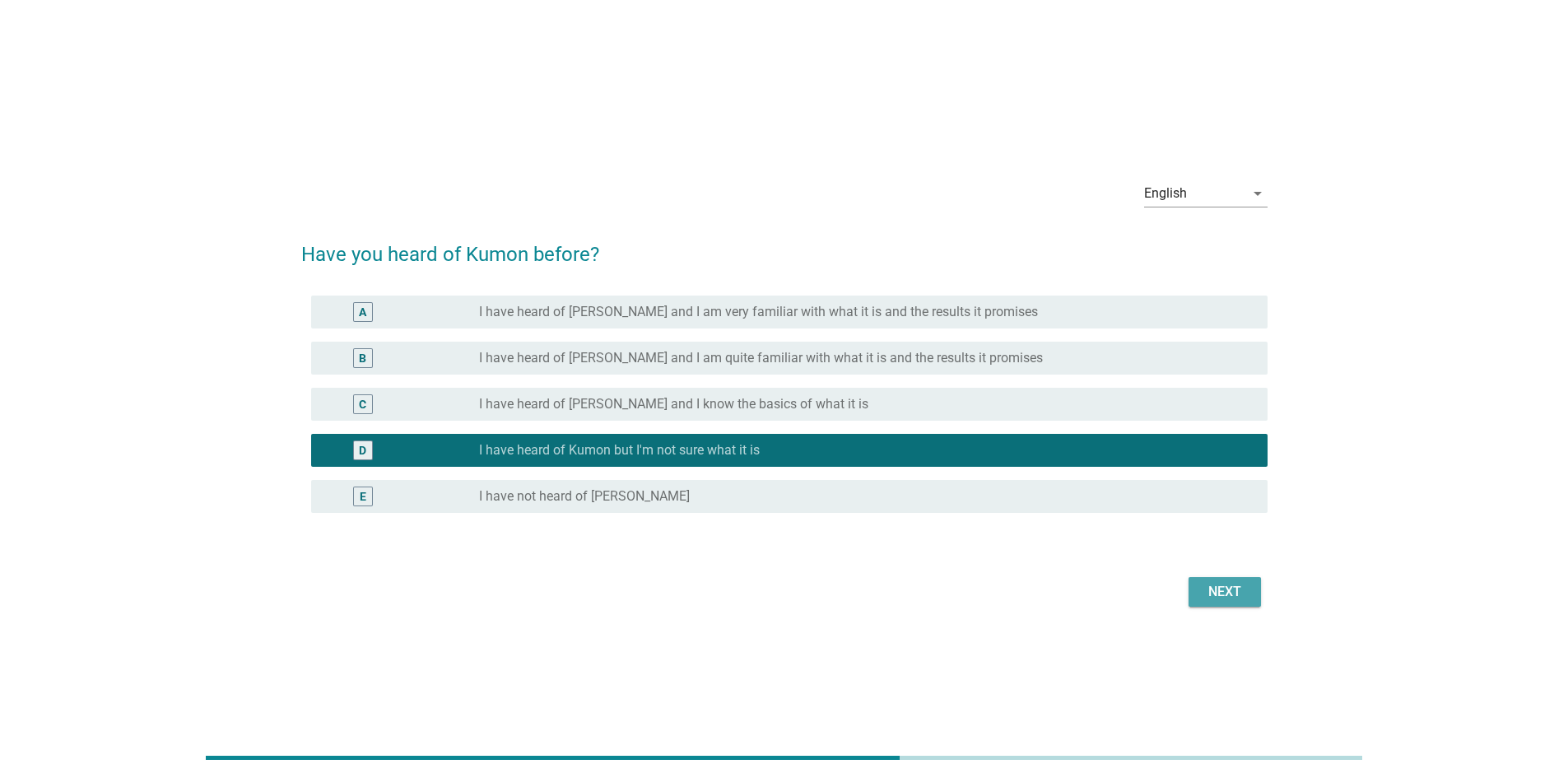
click at [1240, 597] on div "Next" at bounding box center [1225, 591] width 46 height 19
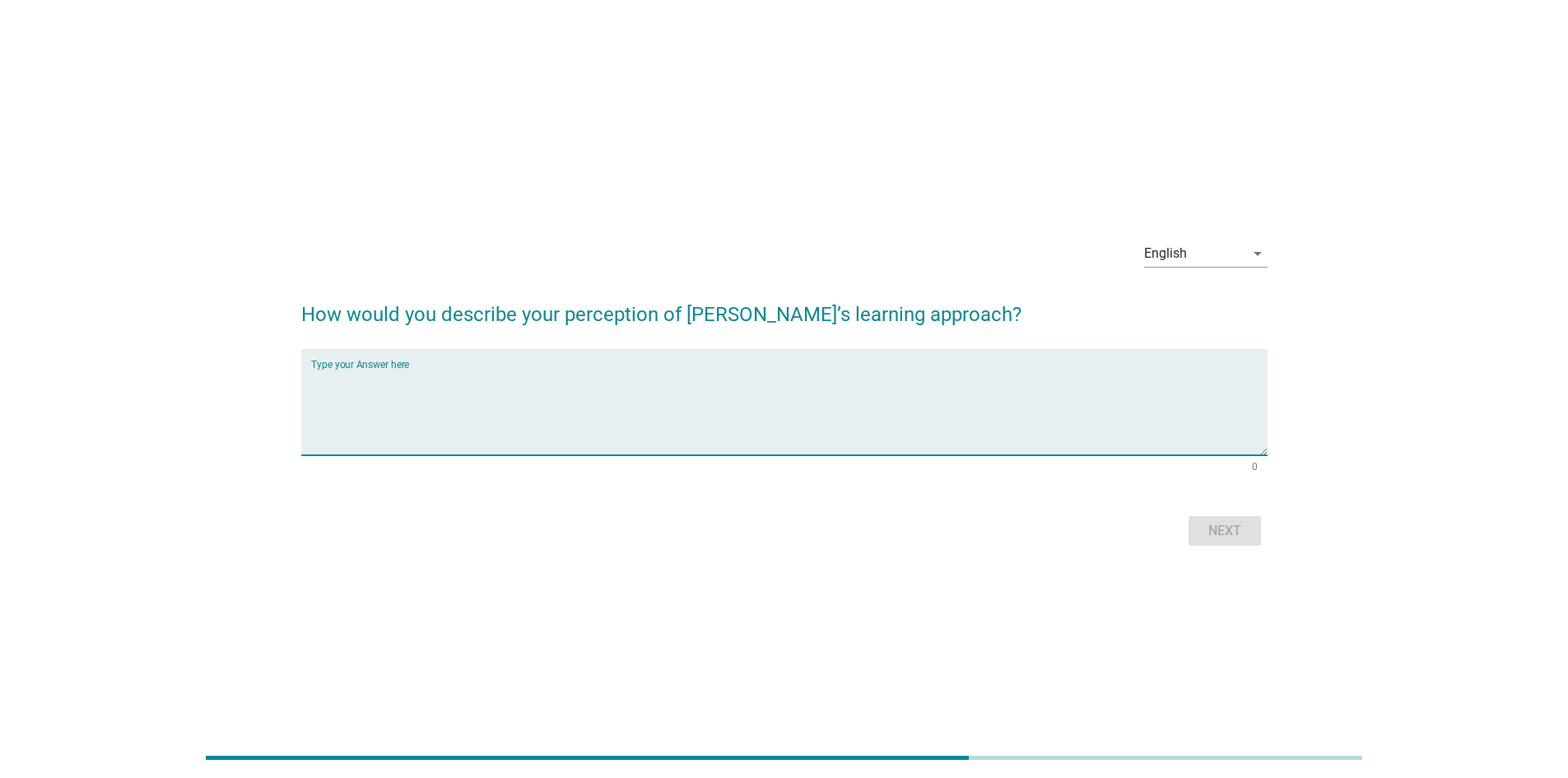
click at [525, 378] on textarea "Type your Answer here" at bounding box center [789, 411] width 957 height 86
type textarea "good brand reputation"
click at [1223, 520] on button "Next" at bounding box center [1225, 531] width 72 height 30
click at [704, 395] on textarea "Type your Answer here" at bounding box center [789, 411] width 957 height 86
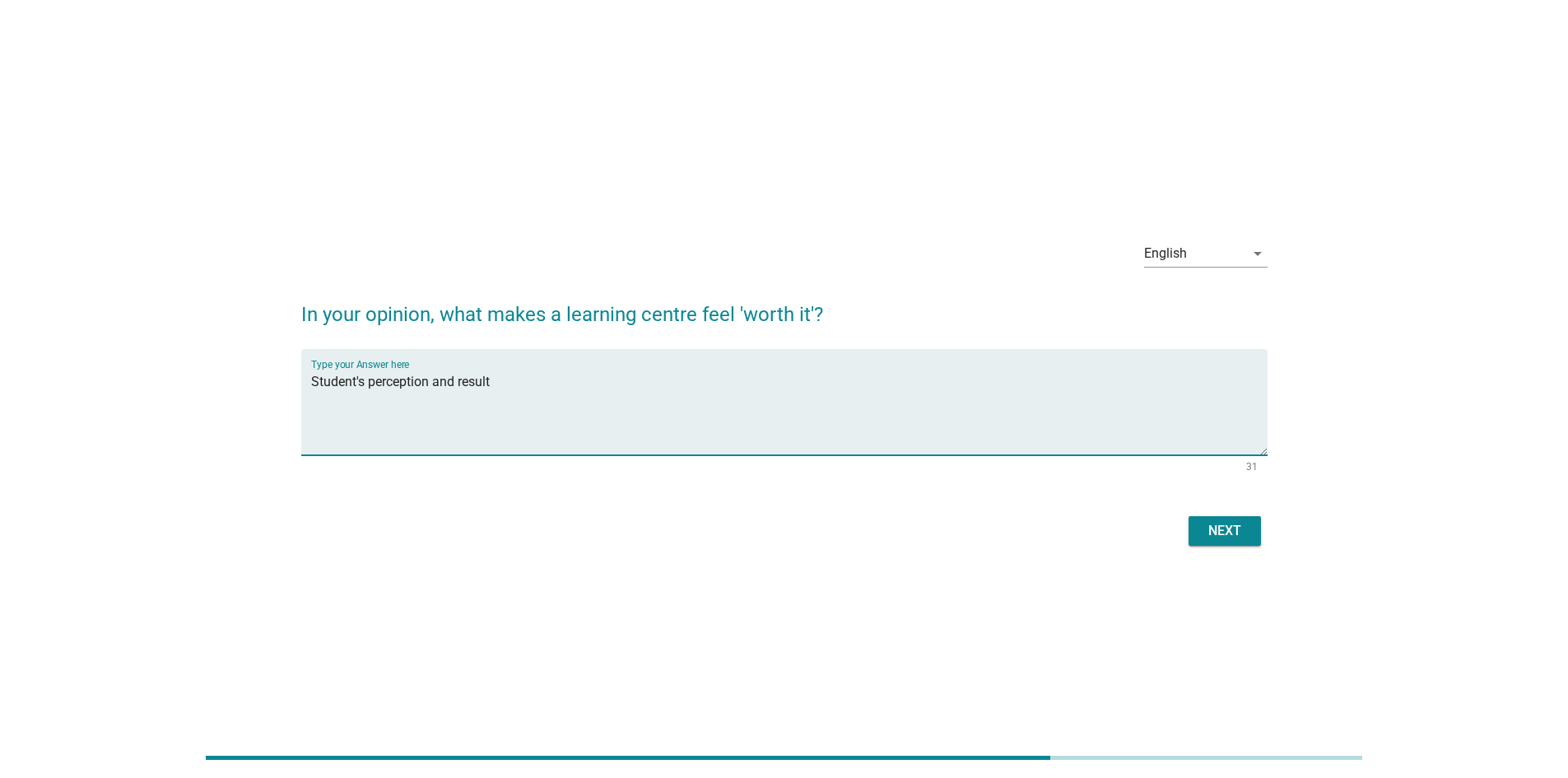
type textarea "Student's perception and result"
click at [1222, 538] on div "Next" at bounding box center [1225, 530] width 46 height 19
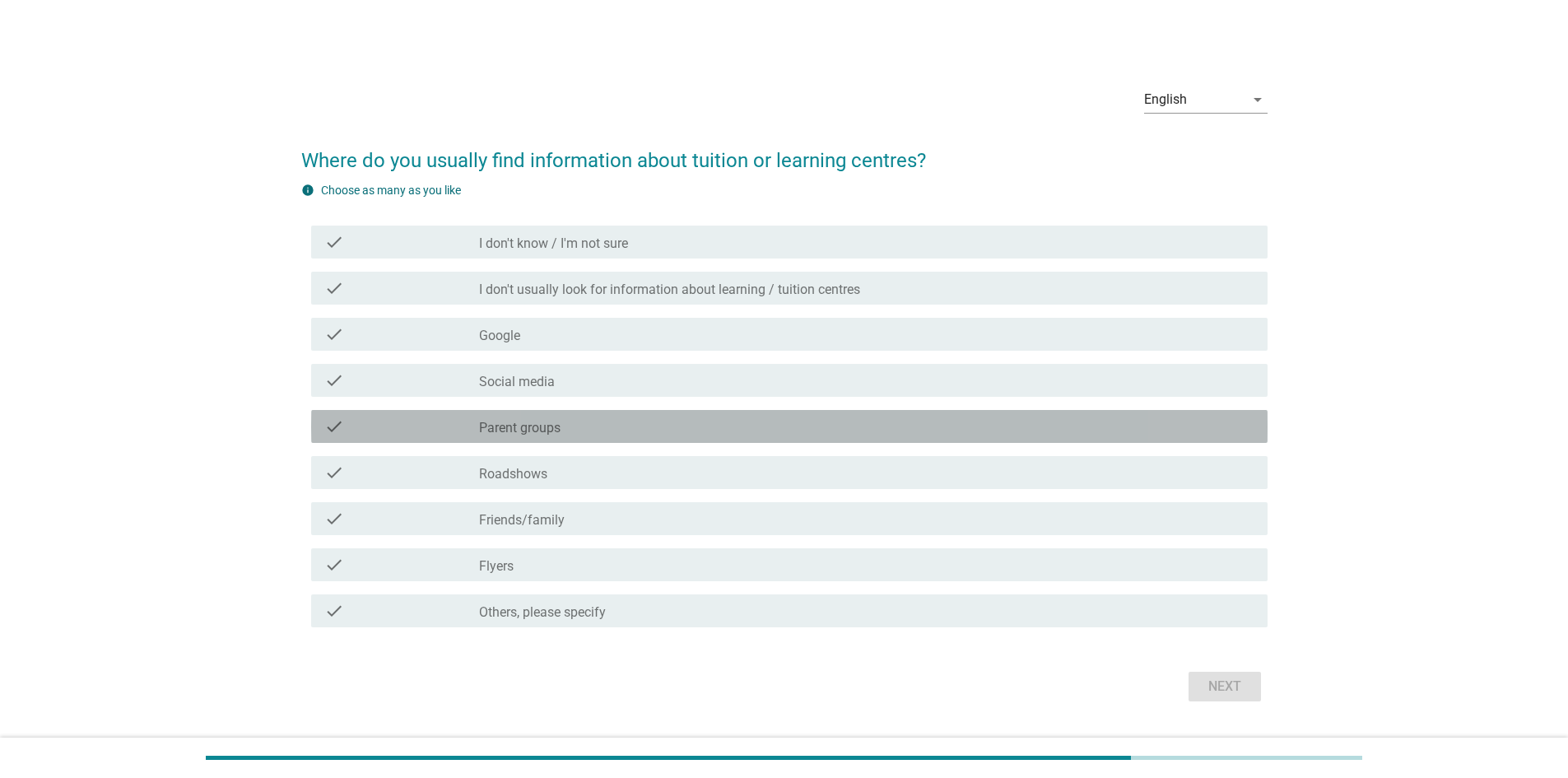
click at [586, 428] on div "check_box_outline_blank Parent groups" at bounding box center [866, 426] width 775 height 19
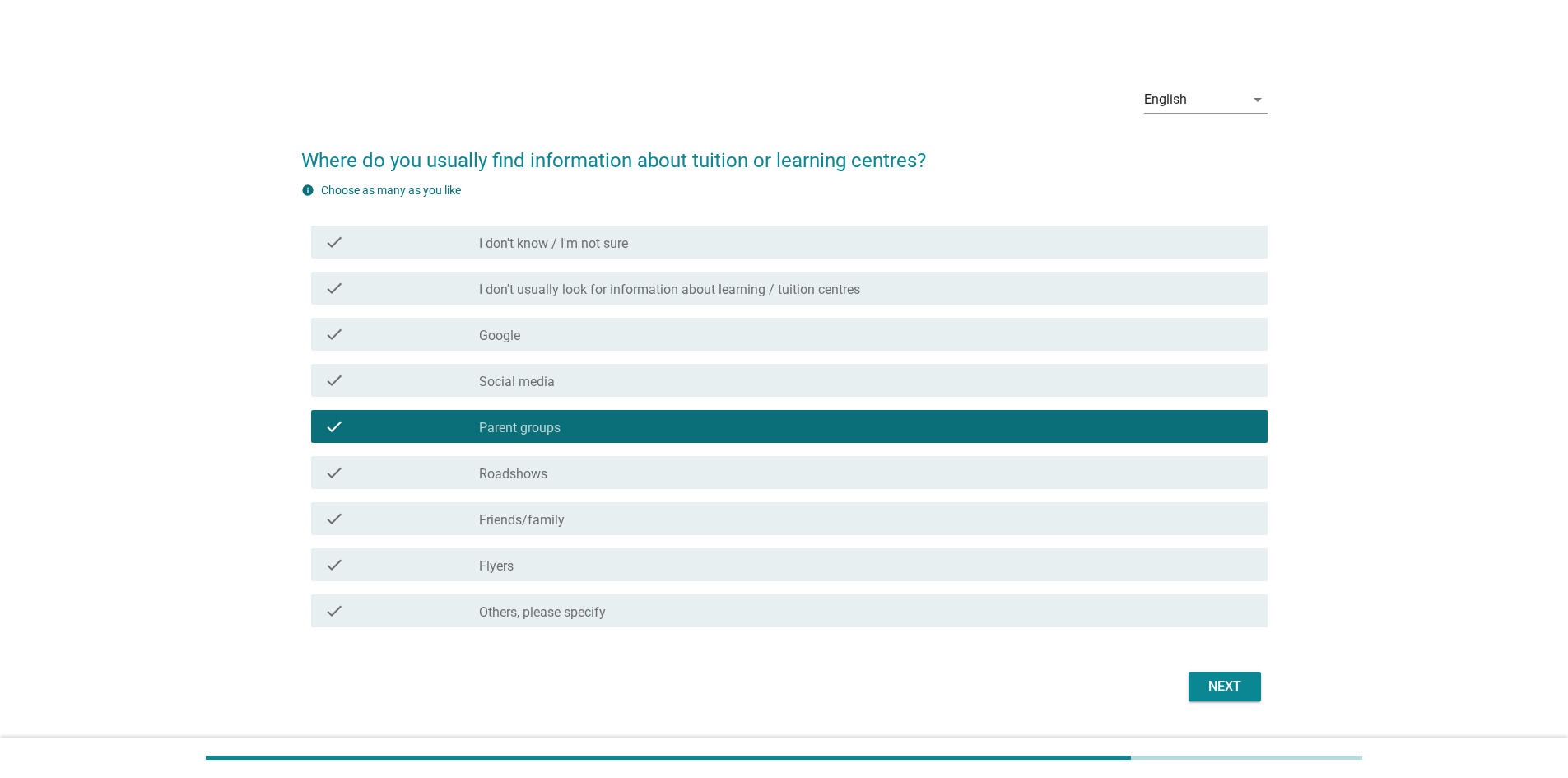
click at [603, 381] on div "check_box_outline_blank Social media" at bounding box center [866, 380] width 775 height 19
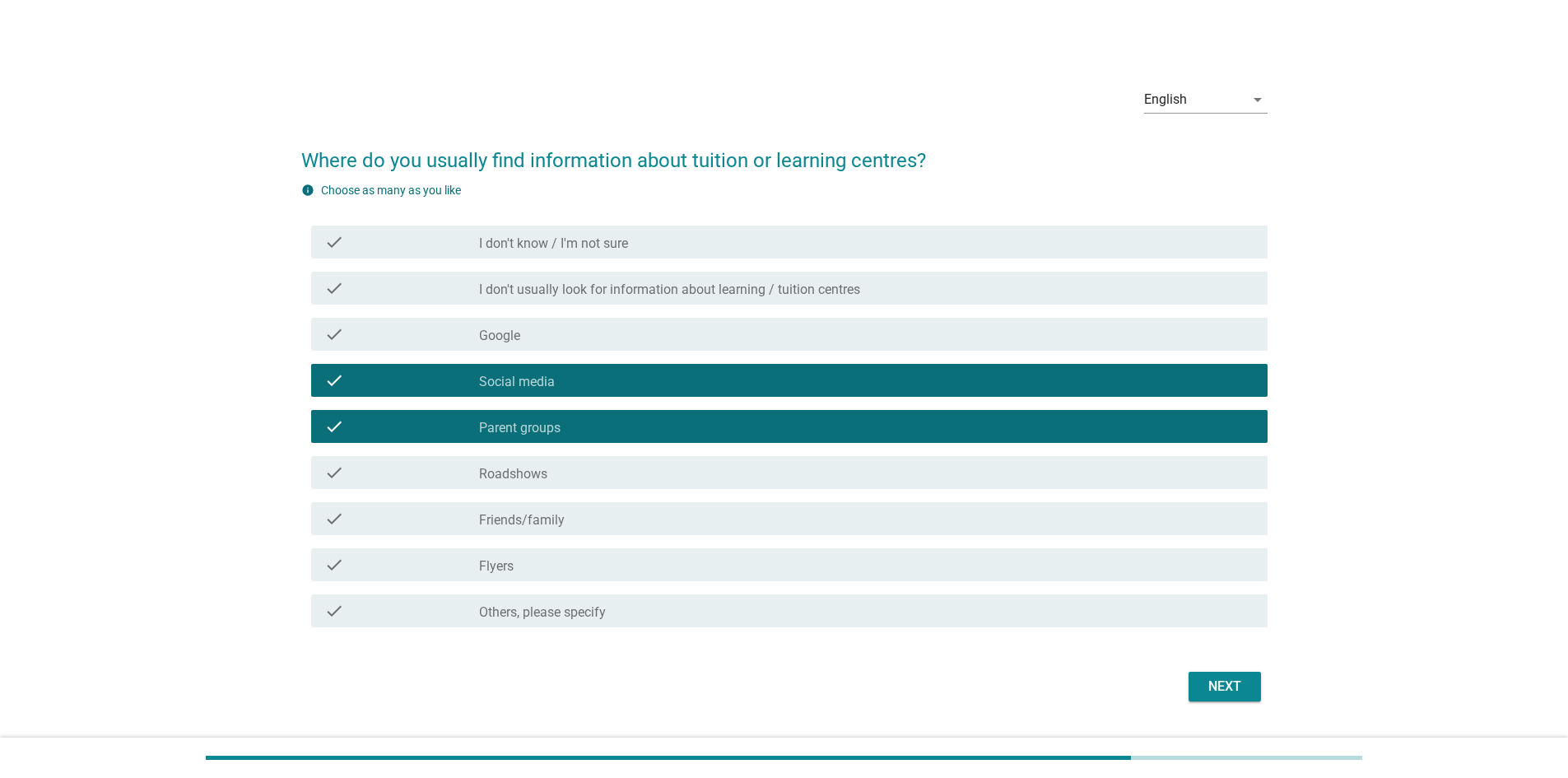
click at [607, 332] on div "check_box_outline_blank Google" at bounding box center [866, 333] width 775 height 19
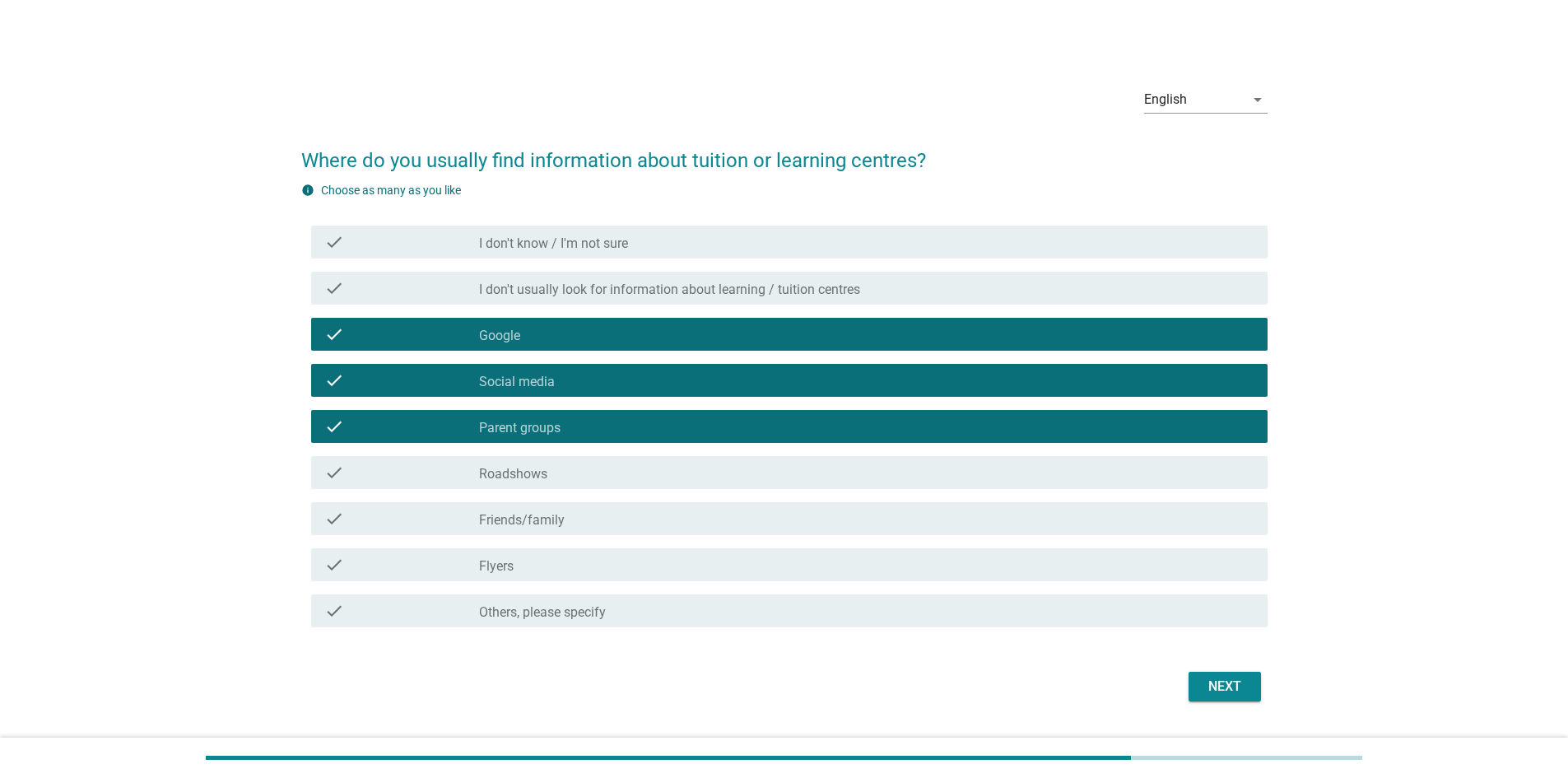
click at [628, 513] on div "check_box_outline_blank Friends/family" at bounding box center [866, 518] width 775 height 19
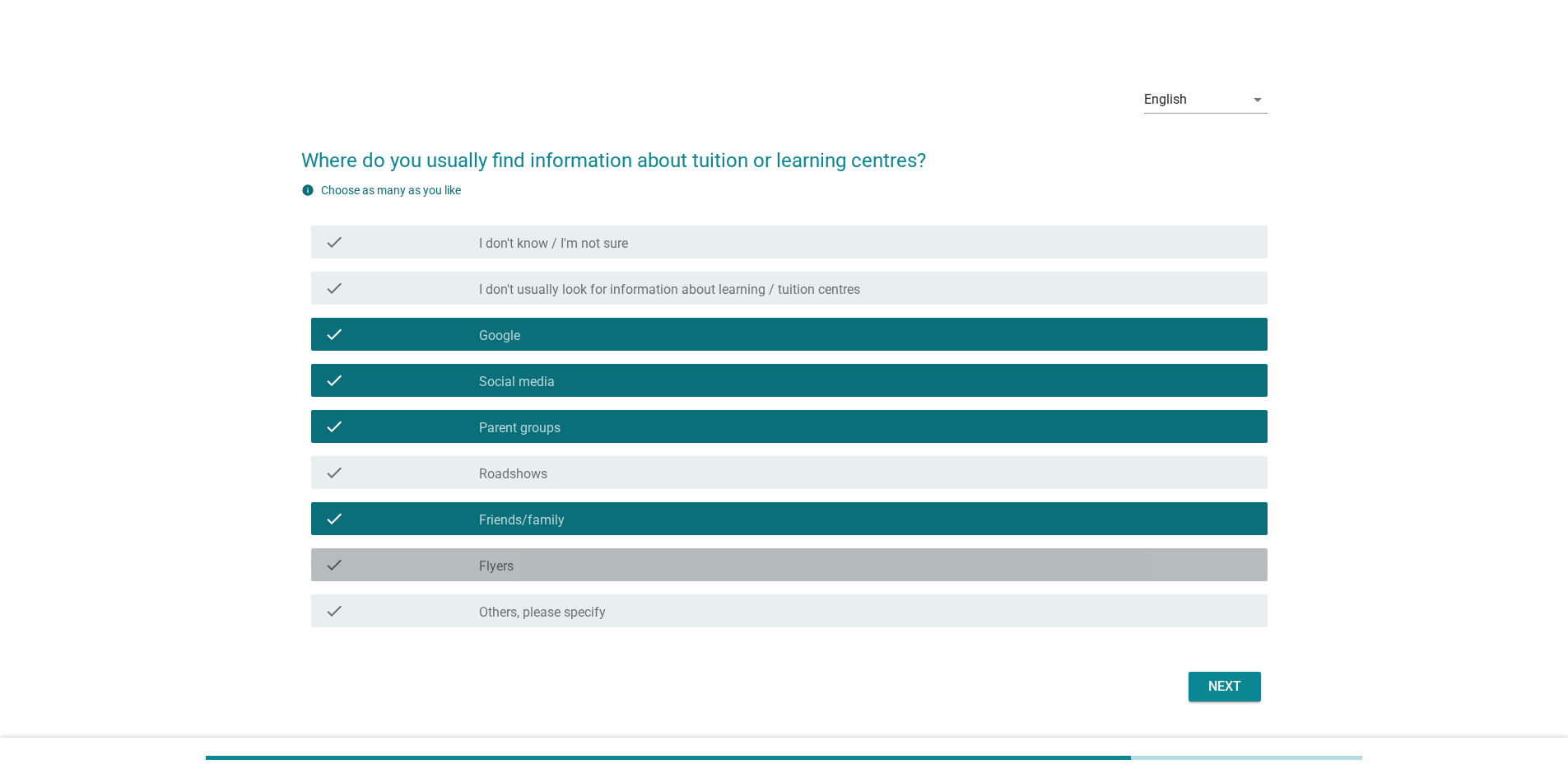
click at [1165, 564] on div "check_box_outline_blank Flyers" at bounding box center [866, 564] width 775 height 19
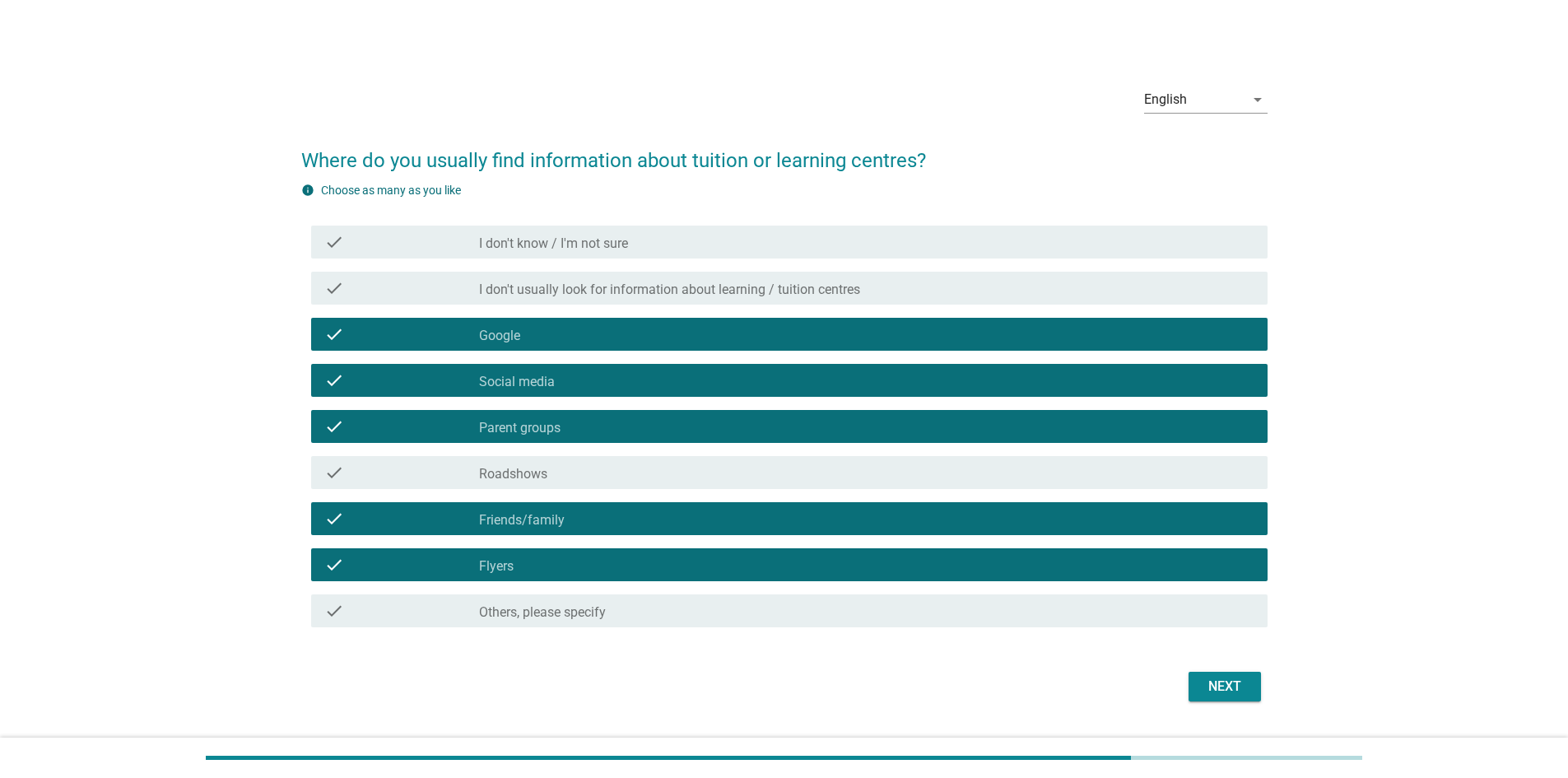
click at [1250, 689] on button "Next" at bounding box center [1225, 687] width 72 height 30
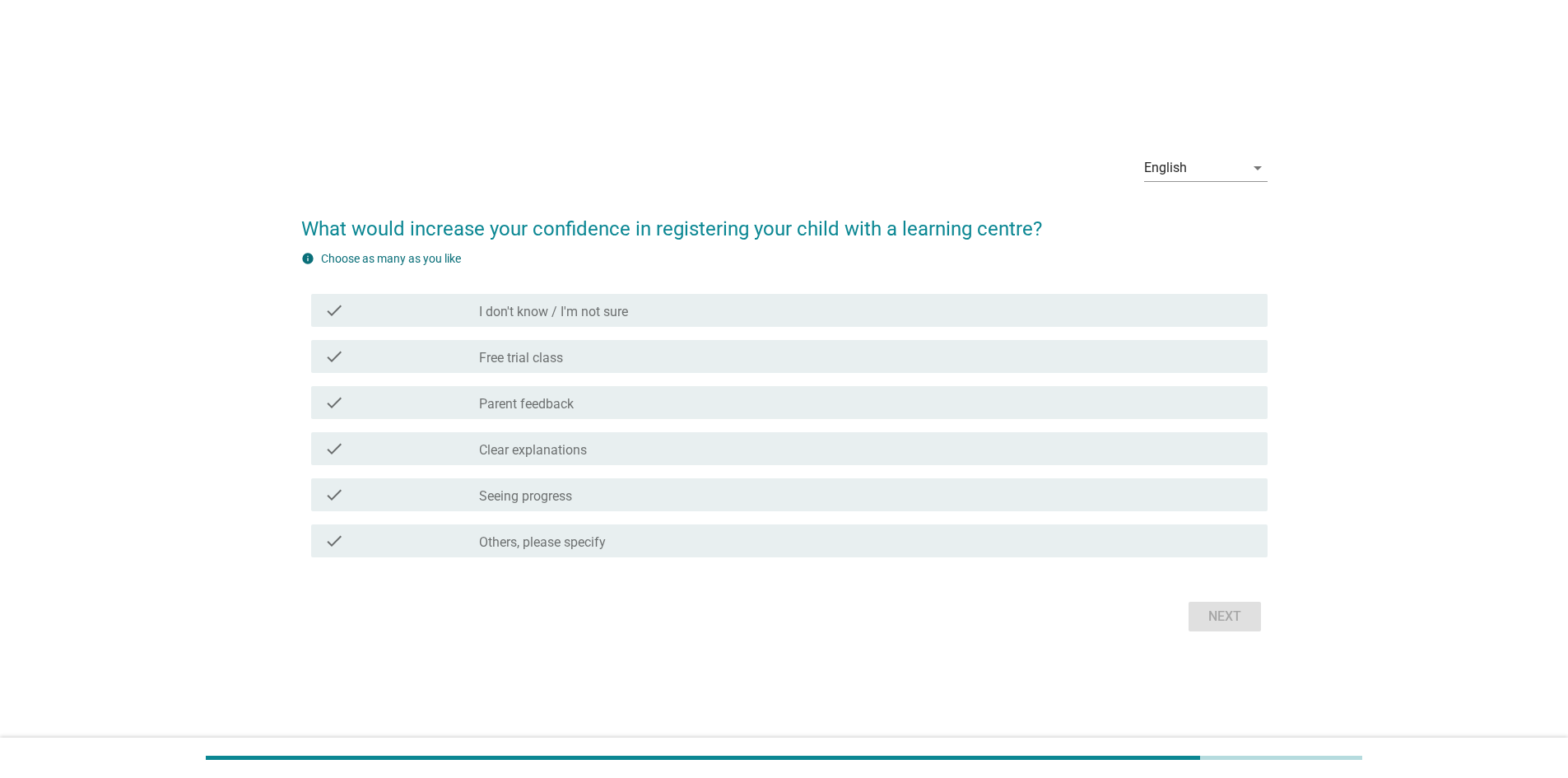
click at [622, 446] on div "check_box_outline_blank Clear explanations" at bounding box center [866, 448] width 775 height 19
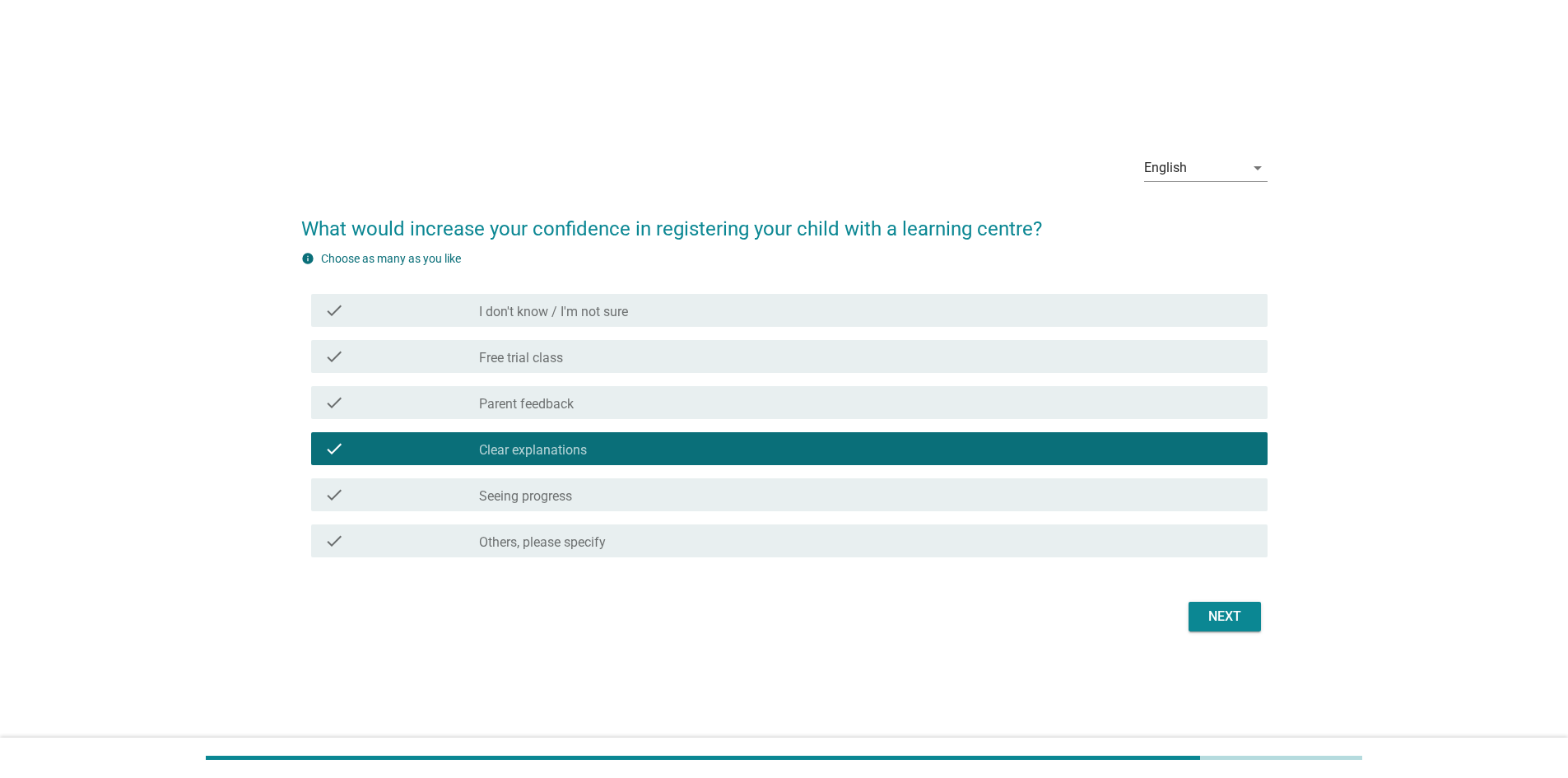
click at [1251, 608] on button "Next" at bounding box center [1225, 616] width 72 height 30
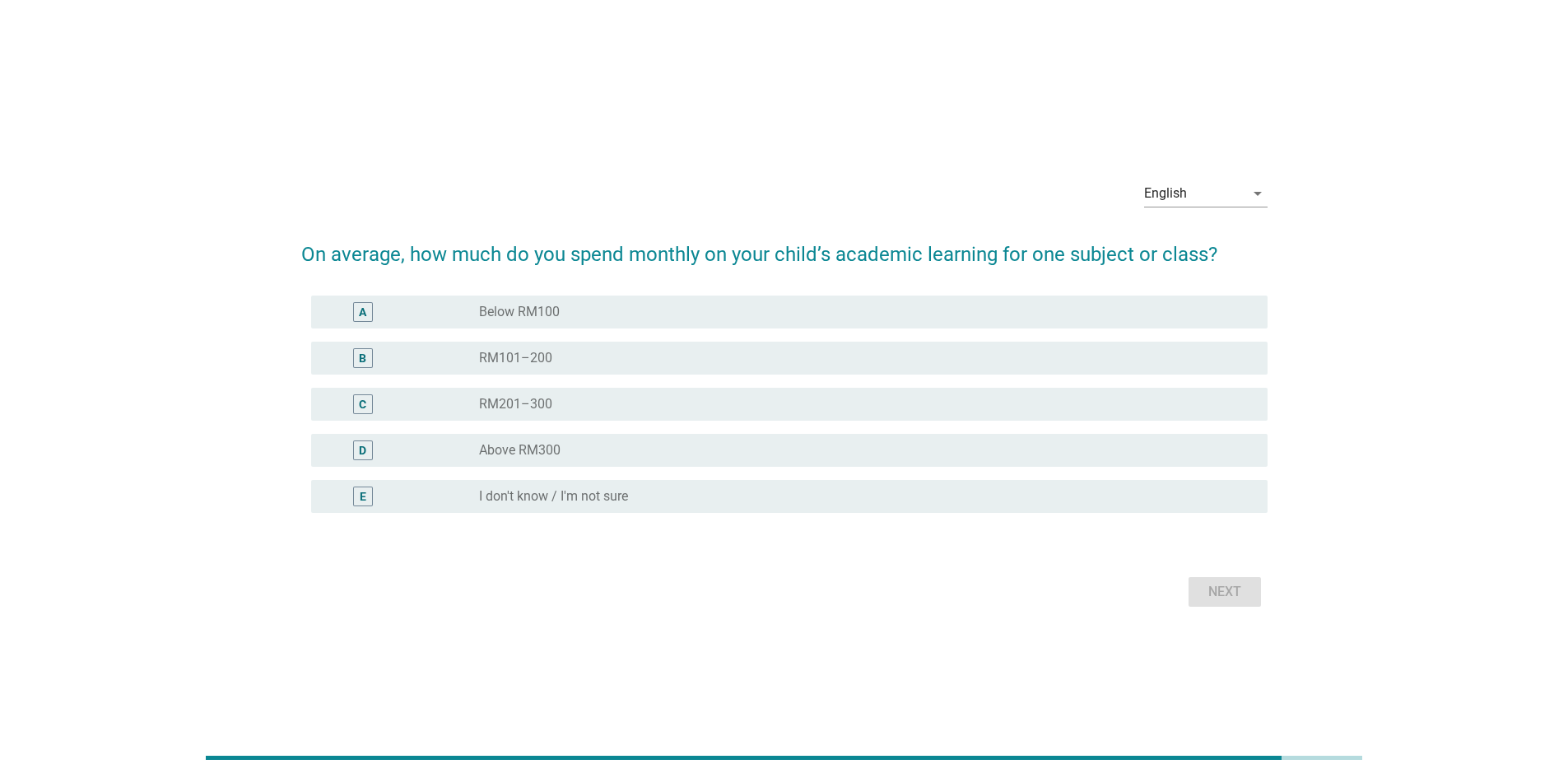
click at [675, 358] on div "radio_button_unchecked RM101–200" at bounding box center [860, 358] width 762 height 17
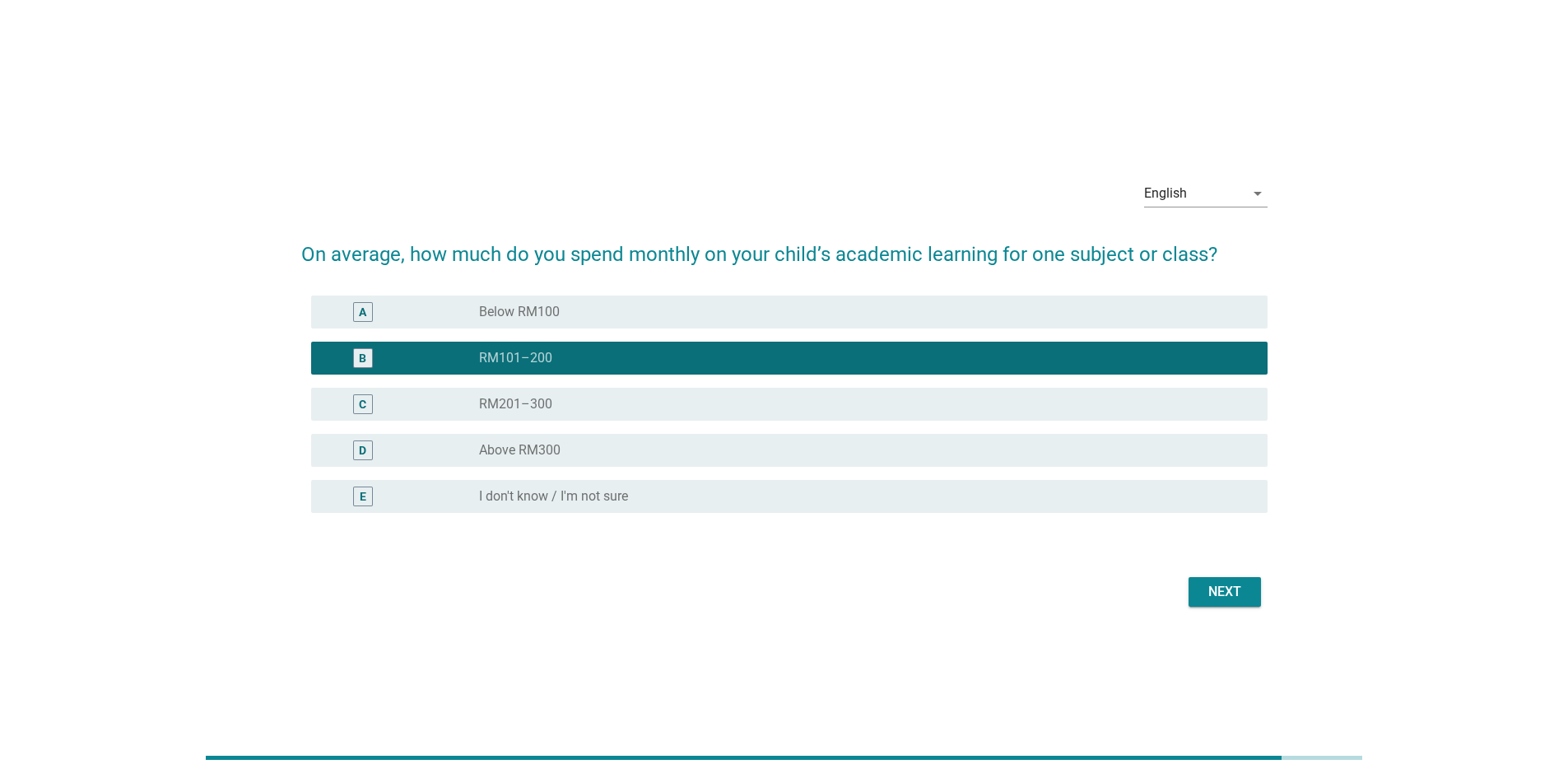
click at [1230, 588] on div "Next" at bounding box center [1225, 591] width 46 height 19
